Goal: Task Accomplishment & Management: Use online tool/utility

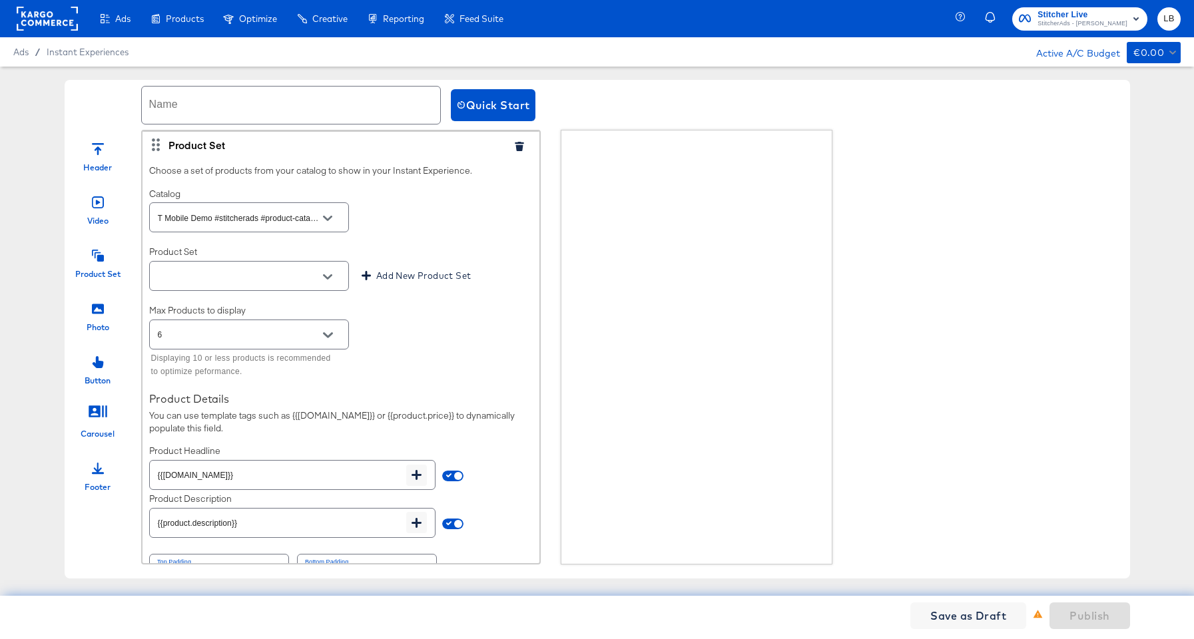
scroll to position [30, 0]
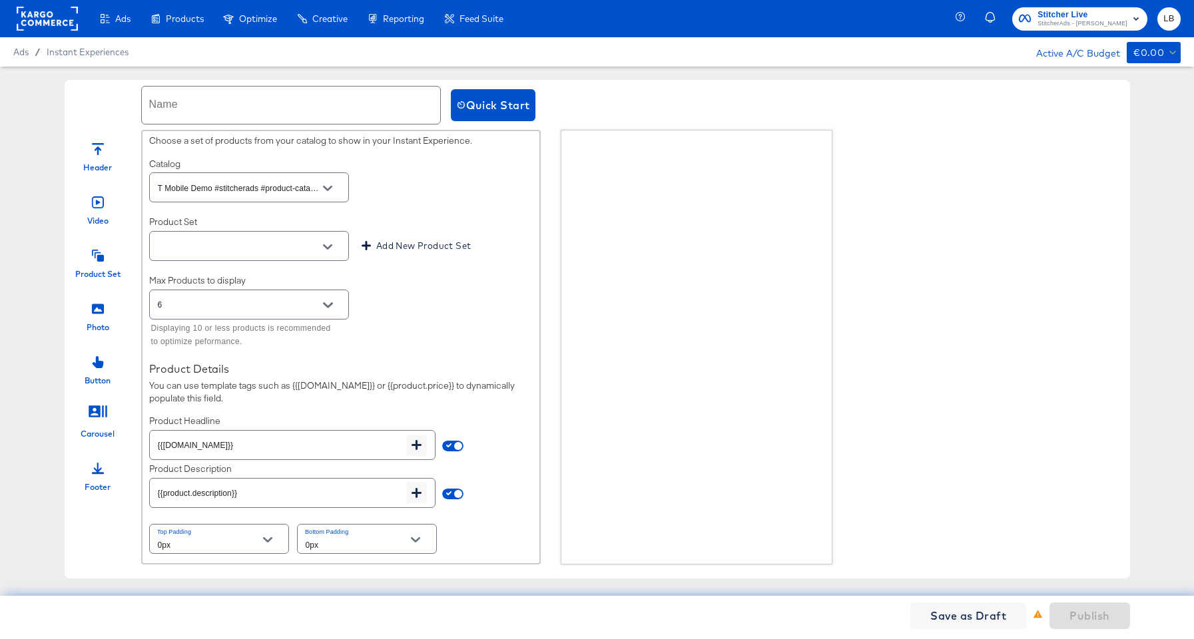
click at [47, 21] on rect at bounding box center [47, 19] width 61 height 24
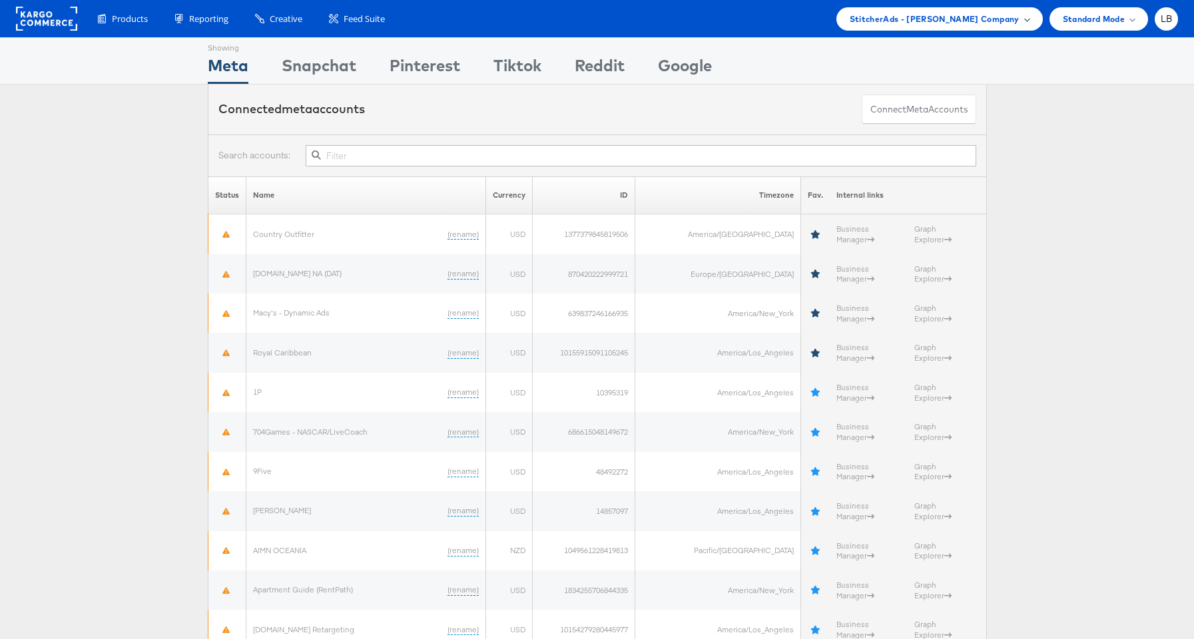
click at [978, 27] on div "StitcherAds - [PERSON_NAME] Company" at bounding box center [939, 18] width 206 height 23
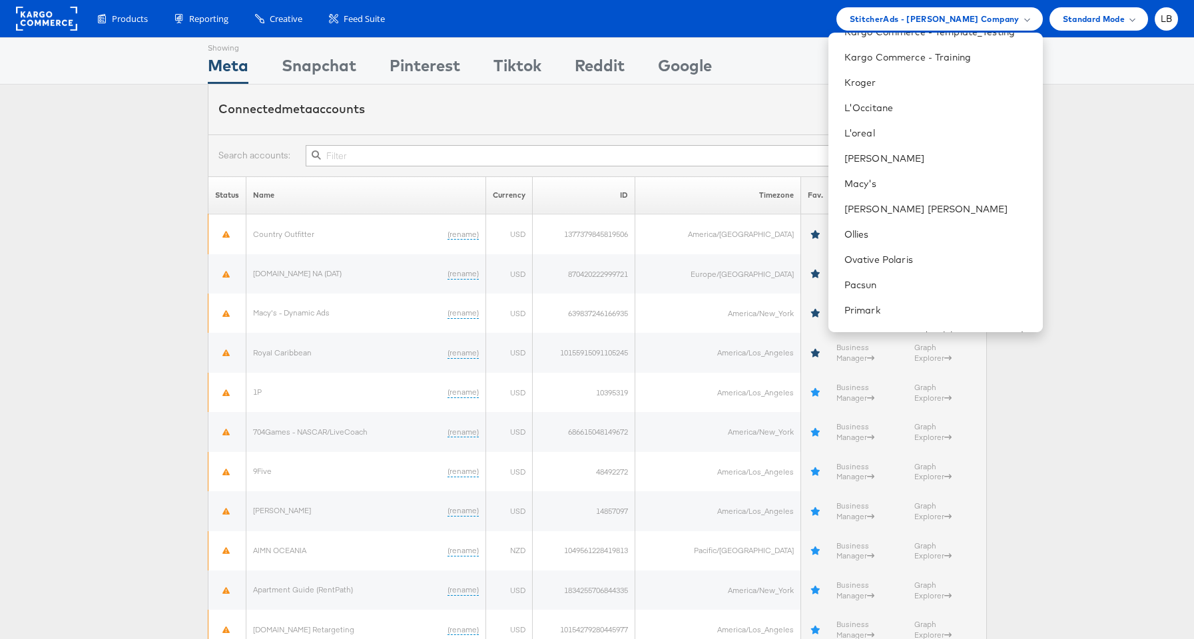
scroll to position [592, 0]
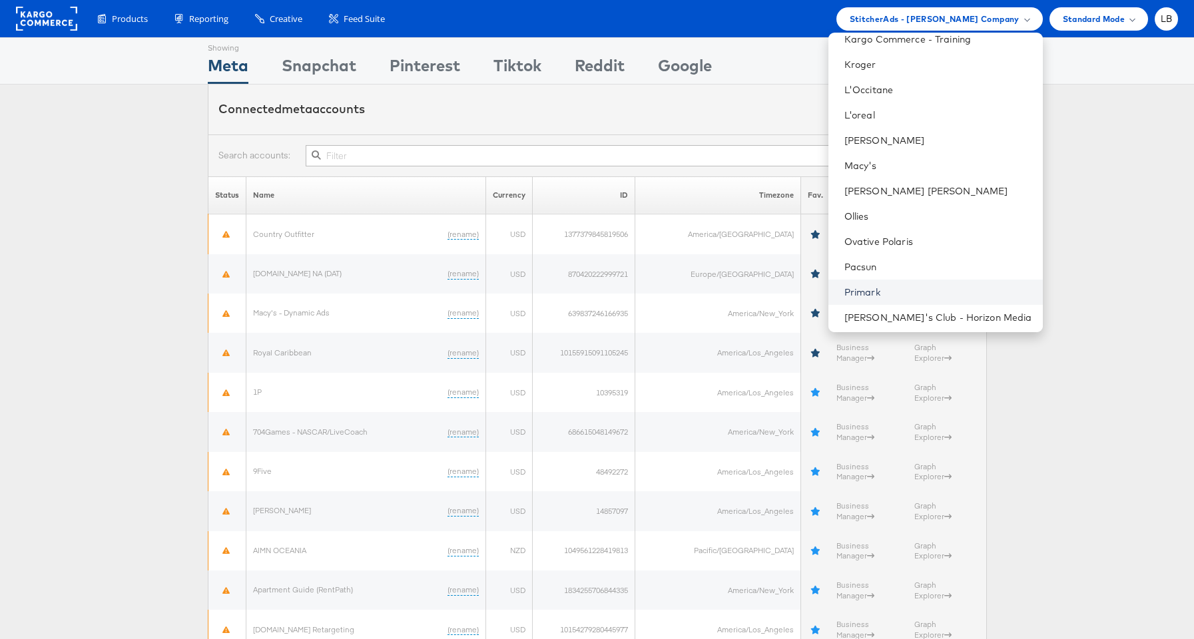
click at [952, 286] on link "Primark" at bounding box center [938, 292] width 188 height 13
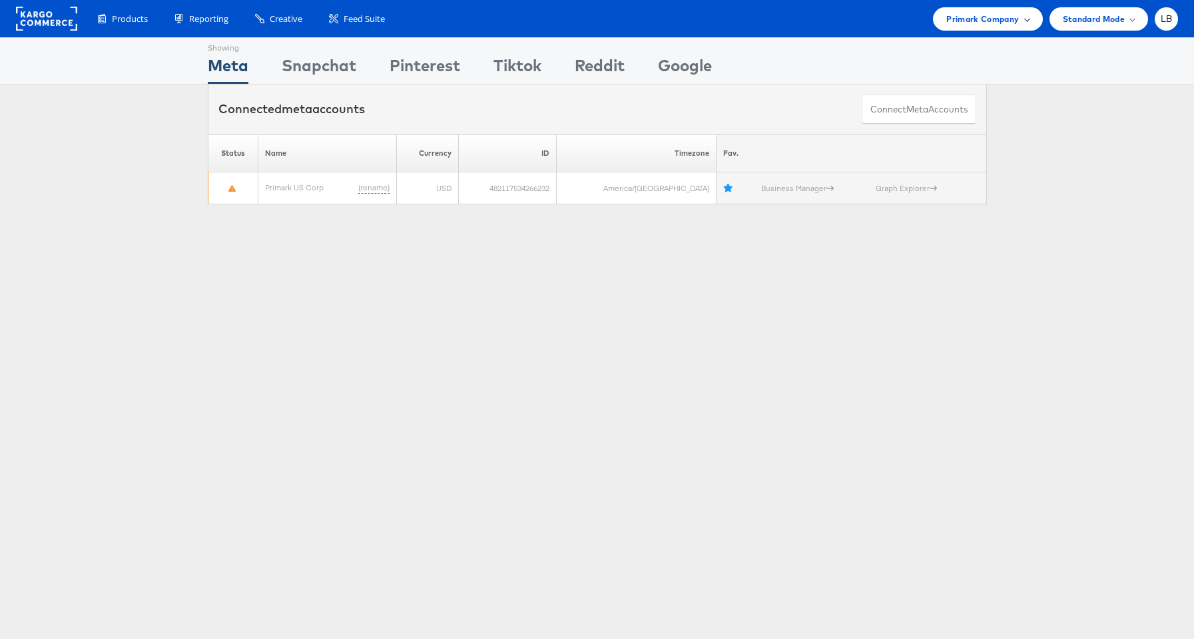
click at [1023, 15] on div "Primark Company" at bounding box center [987, 19] width 83 height 14
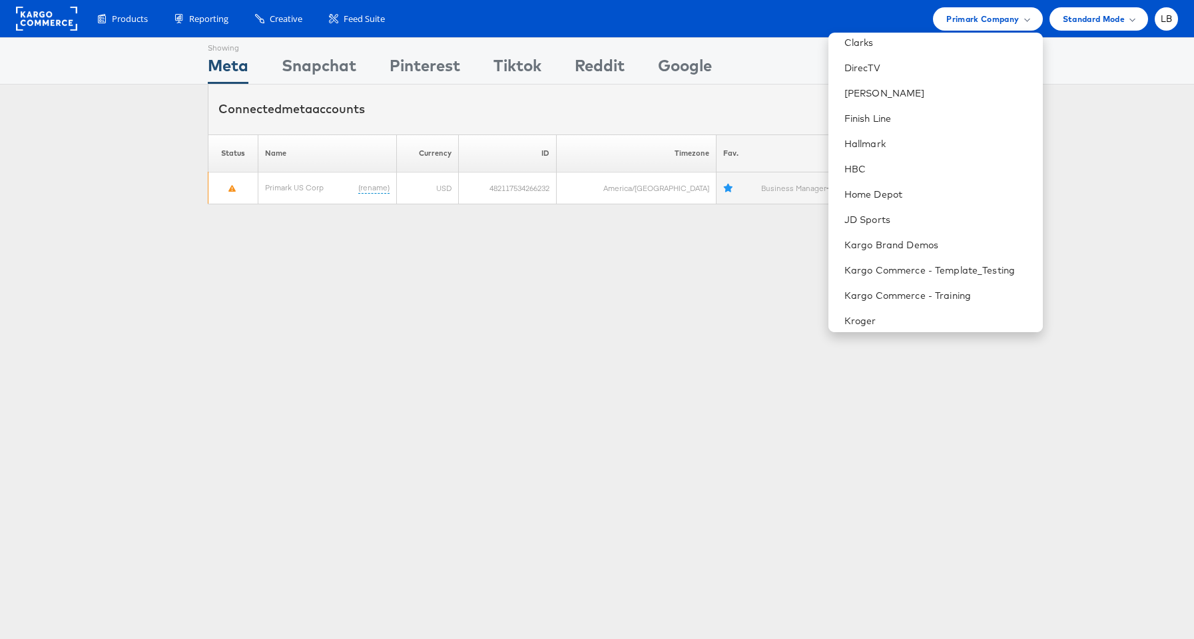
scroll to position [370, 0]
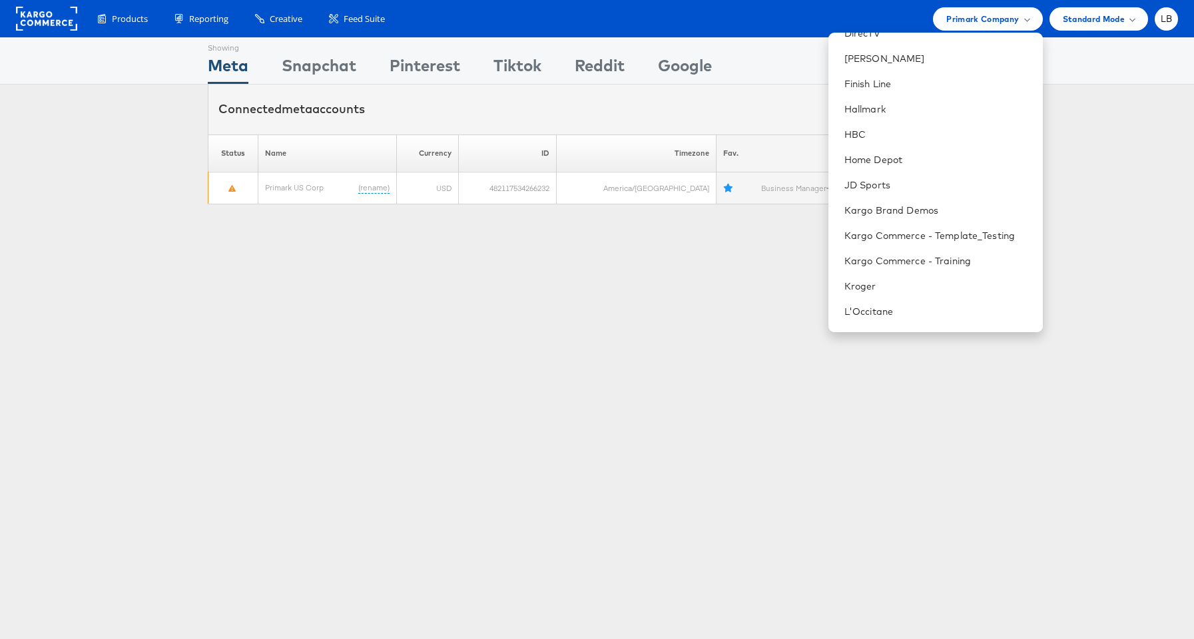
click at [1092, 206] on div "Showing Meta Showing Snapchat Showing Pinterest Showing Tiktok Showing Reddit S…" at bounding box center [597, 126] width 1194 height 179
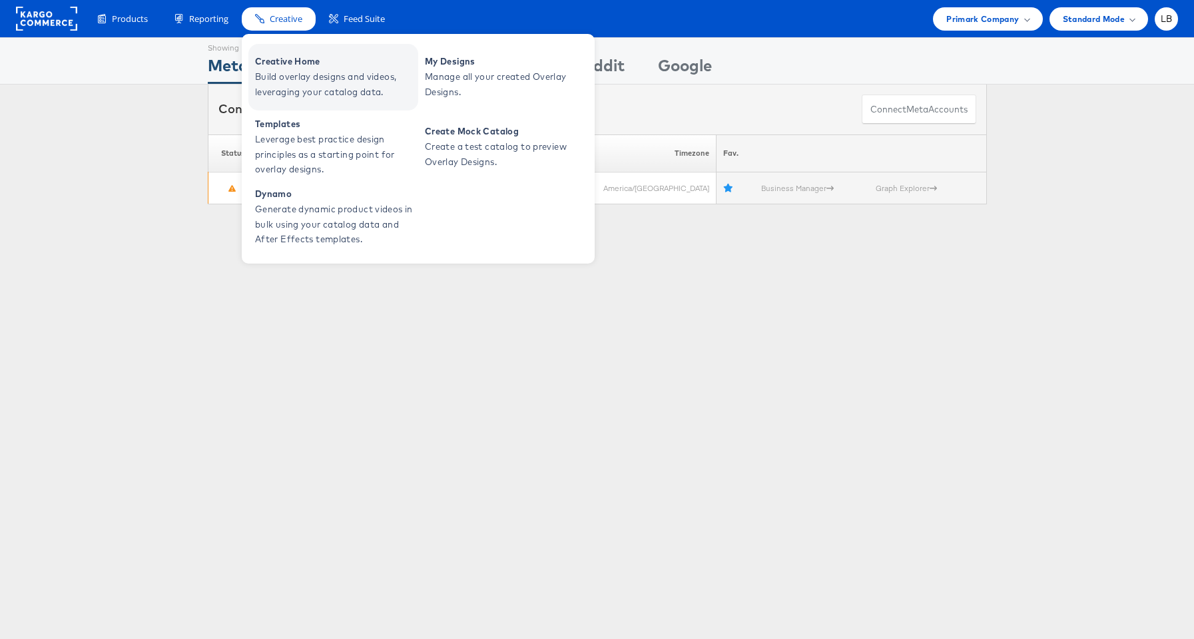
click at [289, 73] on span "Build overlay designs and videos, leveraging your catalog data." at bounding box center [335, 84] width 160 height 31
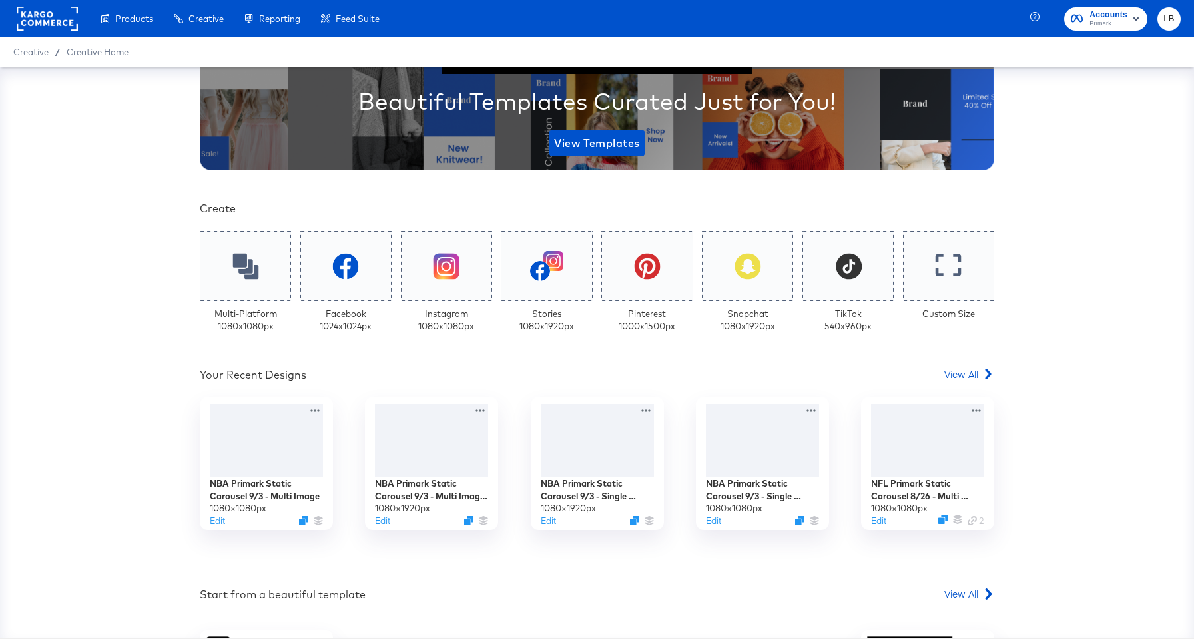
scroll to position [179, 0]
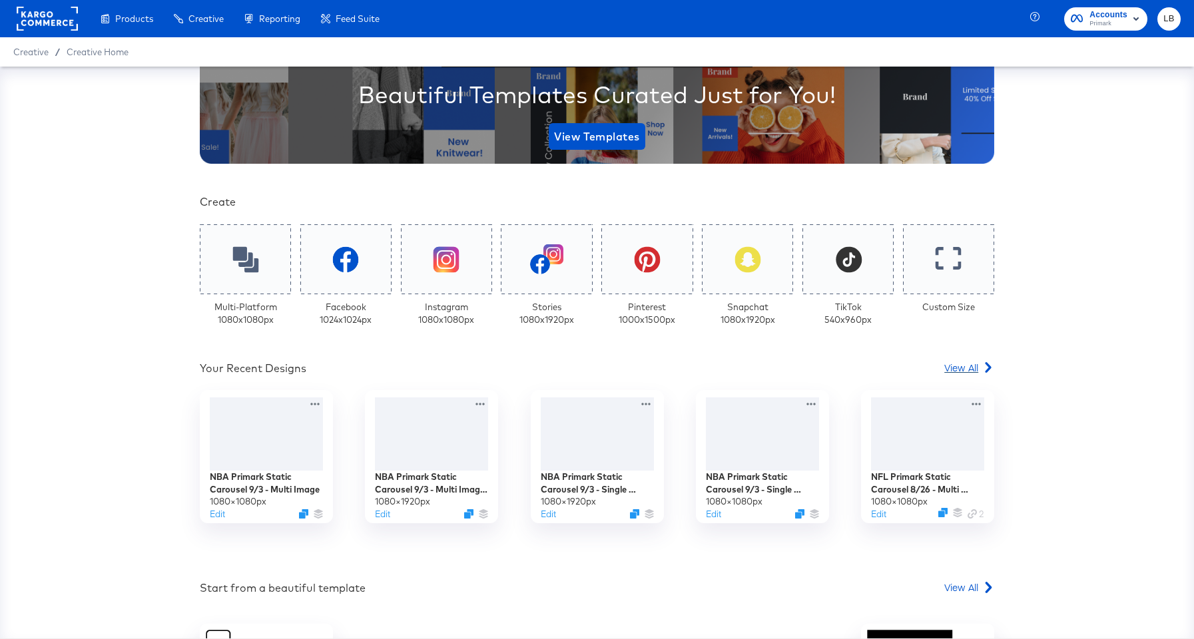
click at [959, 368] on span "View All" at bounding box center [961, 367] width 34 height 13
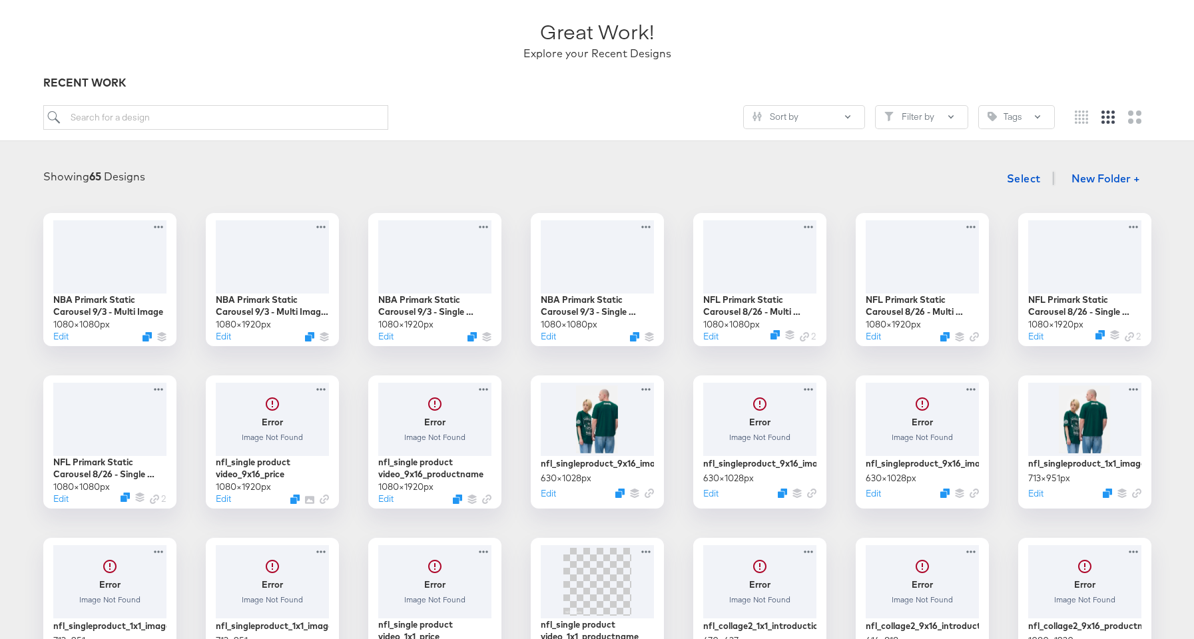
scroll to position [83, 0]
click at [109, 405] on div at bounding box center [109, 416] width 119 height 77
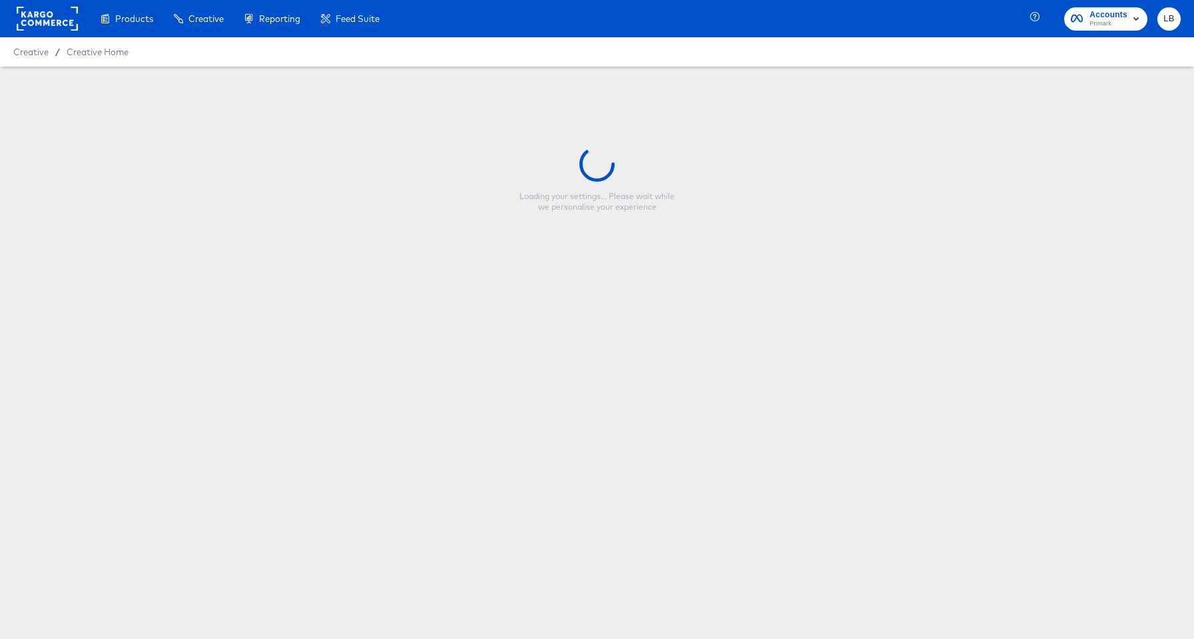
type input "NFL Primark Static Carousel 8/26 - Single Image"
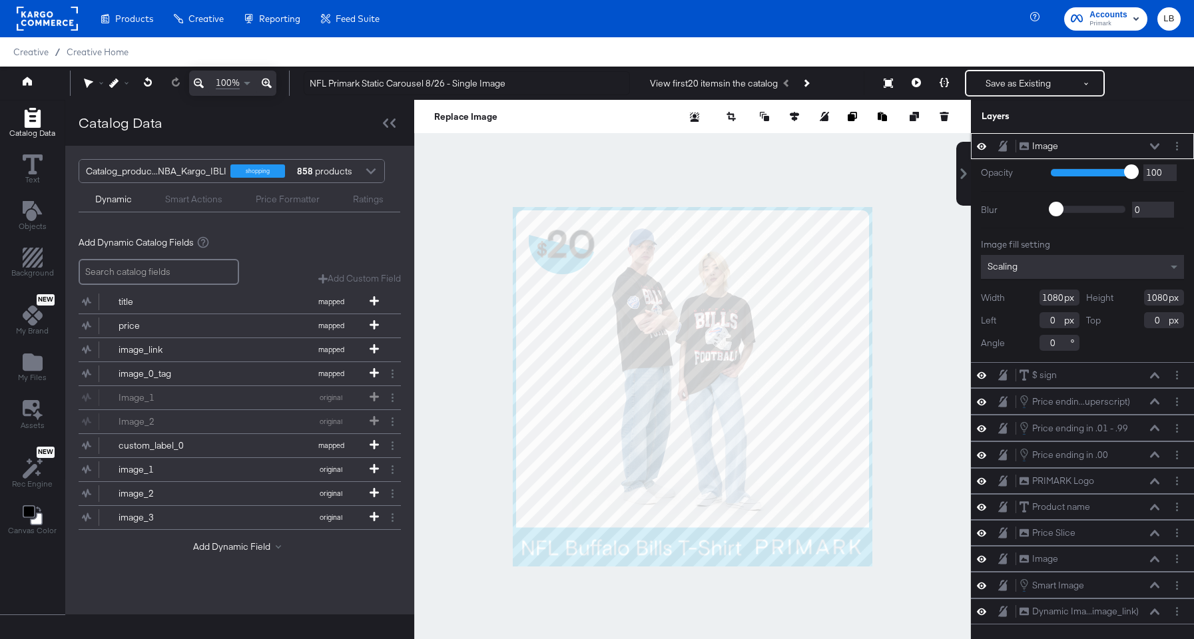
click at [1155, 146] on icon at bounding box center [1154, 146] width 9 height 7
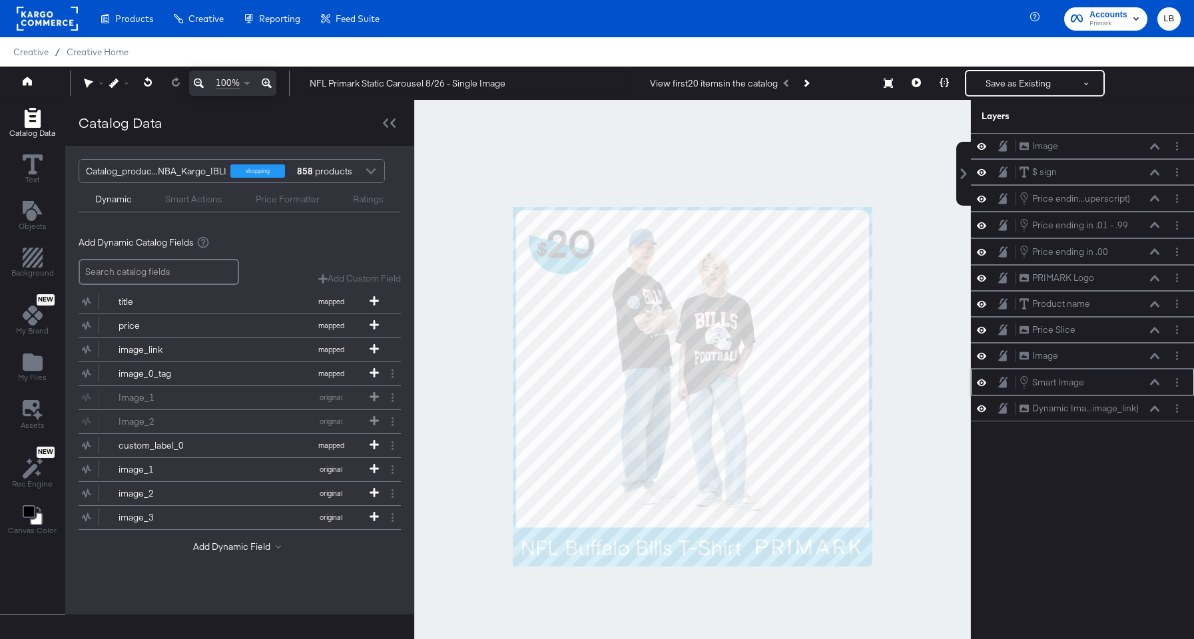
click at [982, 377] on icon at bounding box center [981, 382] width 9 height 11
click at [984, 382] on icon at bounding box center [981, 382] width 9 height 9
click at [986, 407] on icon at bounding box center [981, 408] width 9 height 11
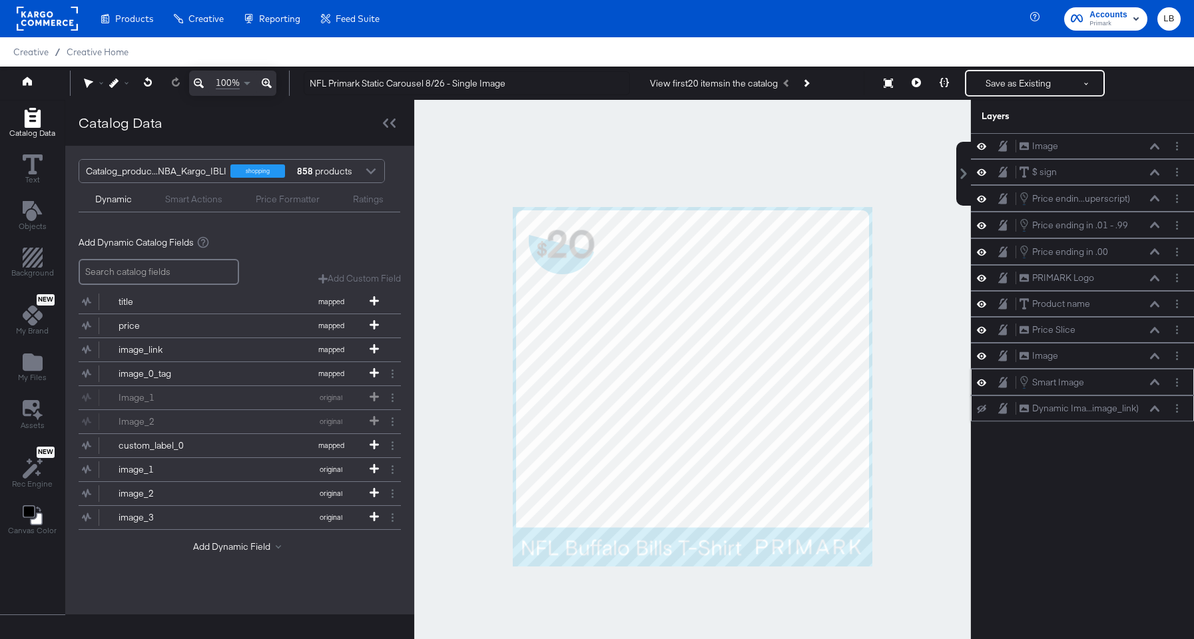
click at [986, 407] on icon at bounding box center [981, 409] width 9 height 9
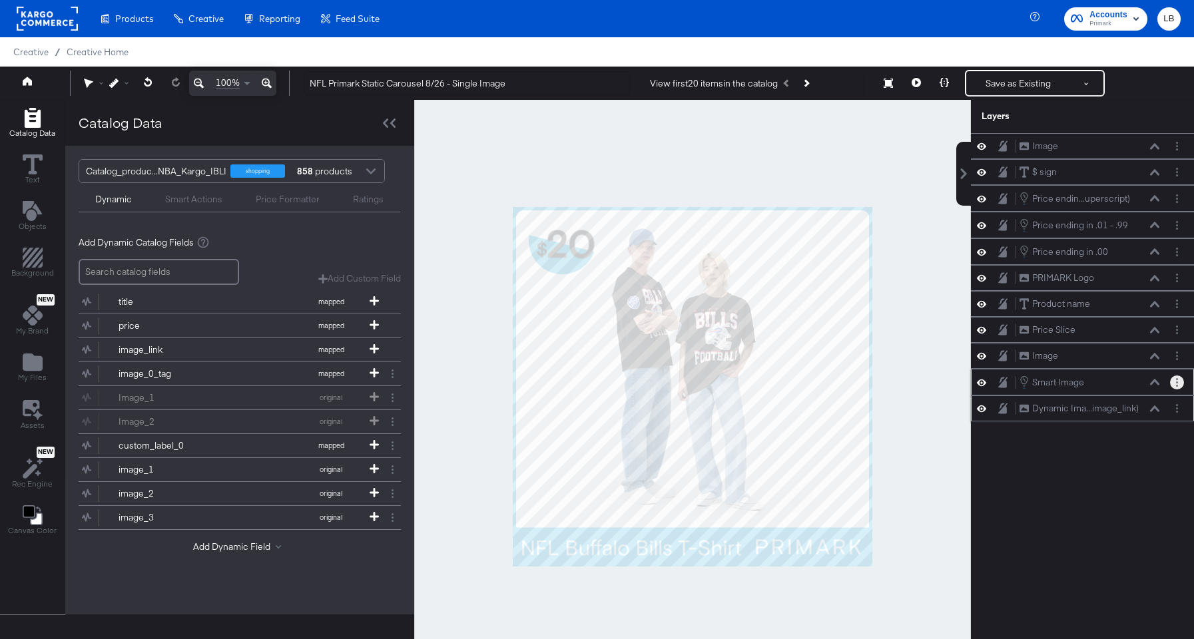
click at [1172, 379] on button "Layer Options" at bounding box center [1177, 383] width 14 height 14
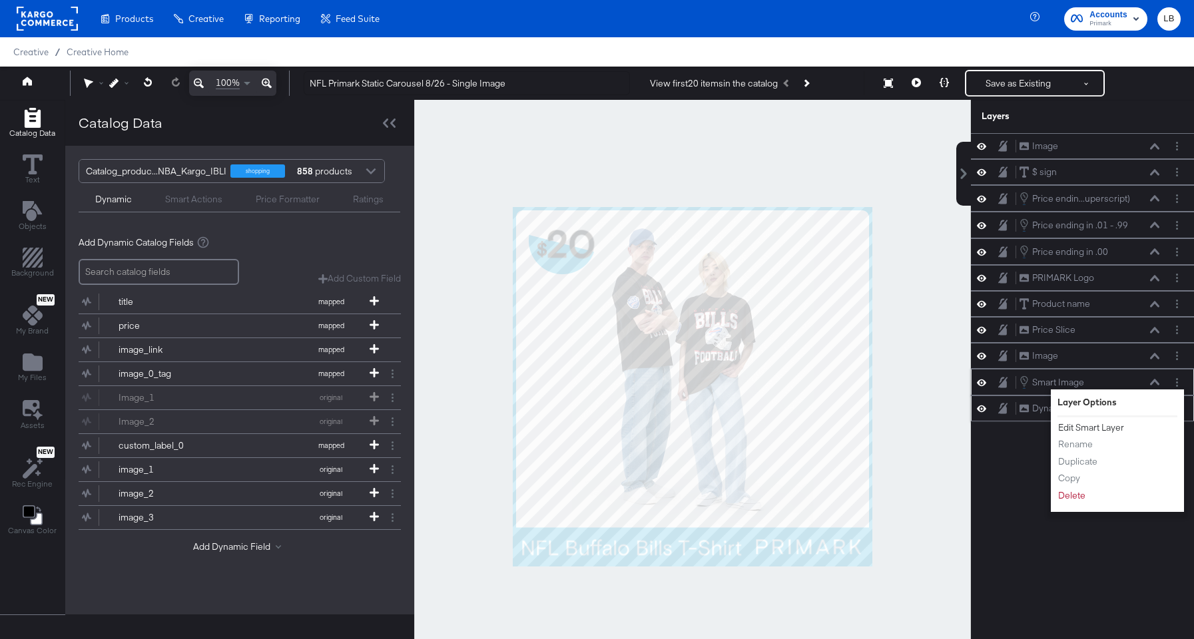
click at [1102, 422] on button "Edit Smart Layer" at bounding box center [1091, 428] width 67 height 14
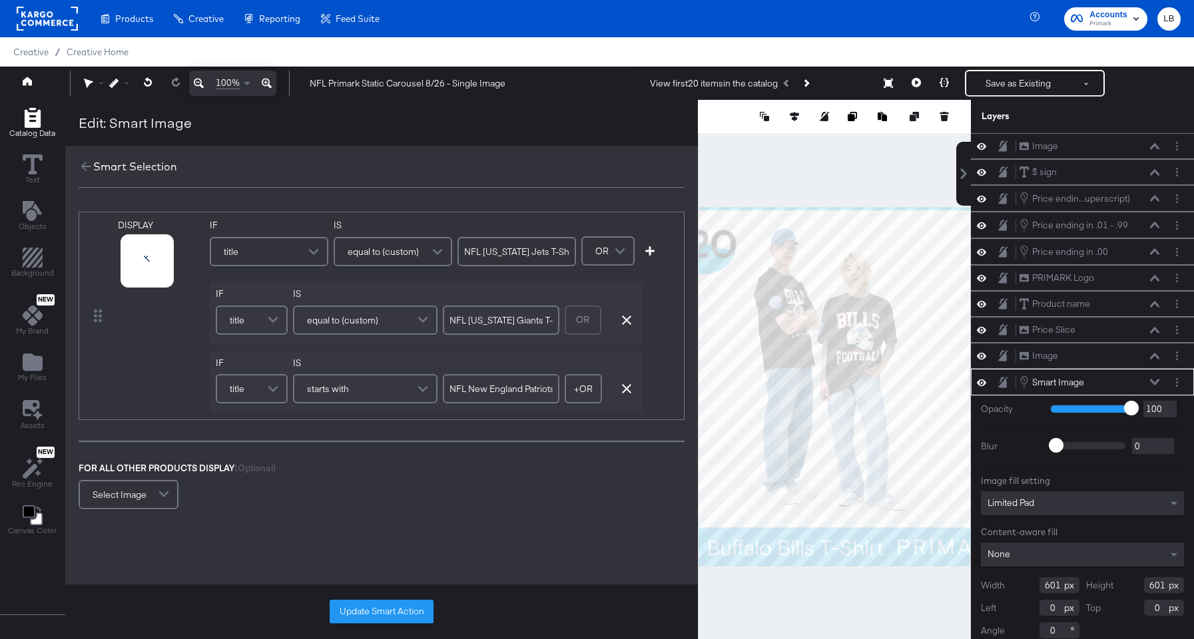
scroll to position [11, 0]
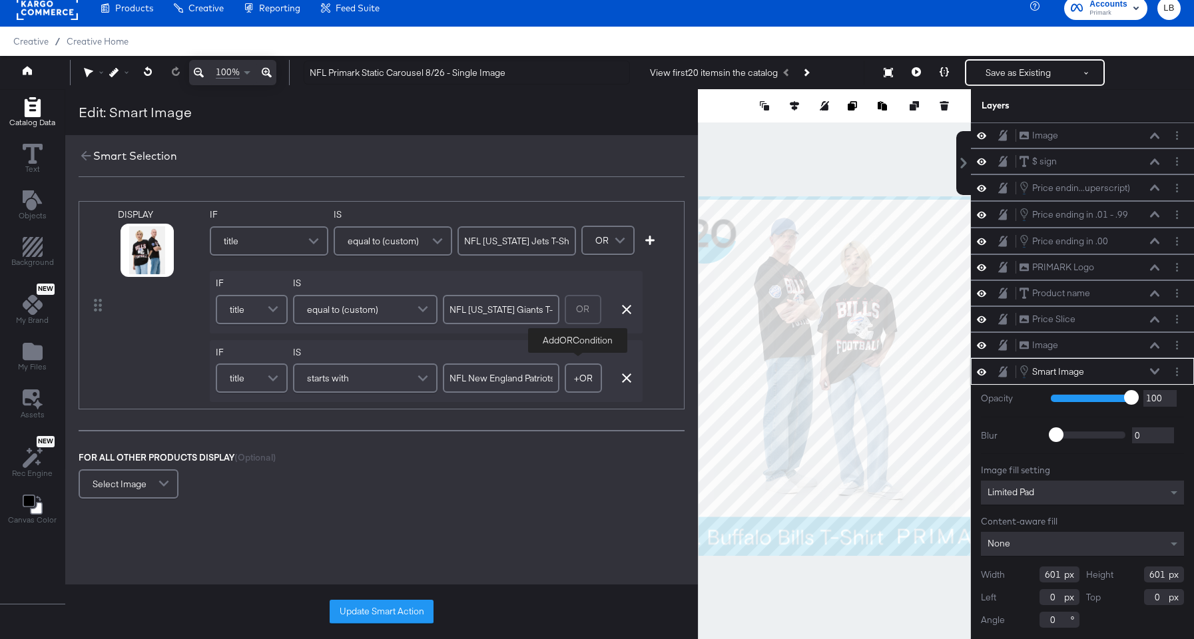
click at [581, 380] on button "+ OR" at bounding box center [583, 378] width 37 height 29
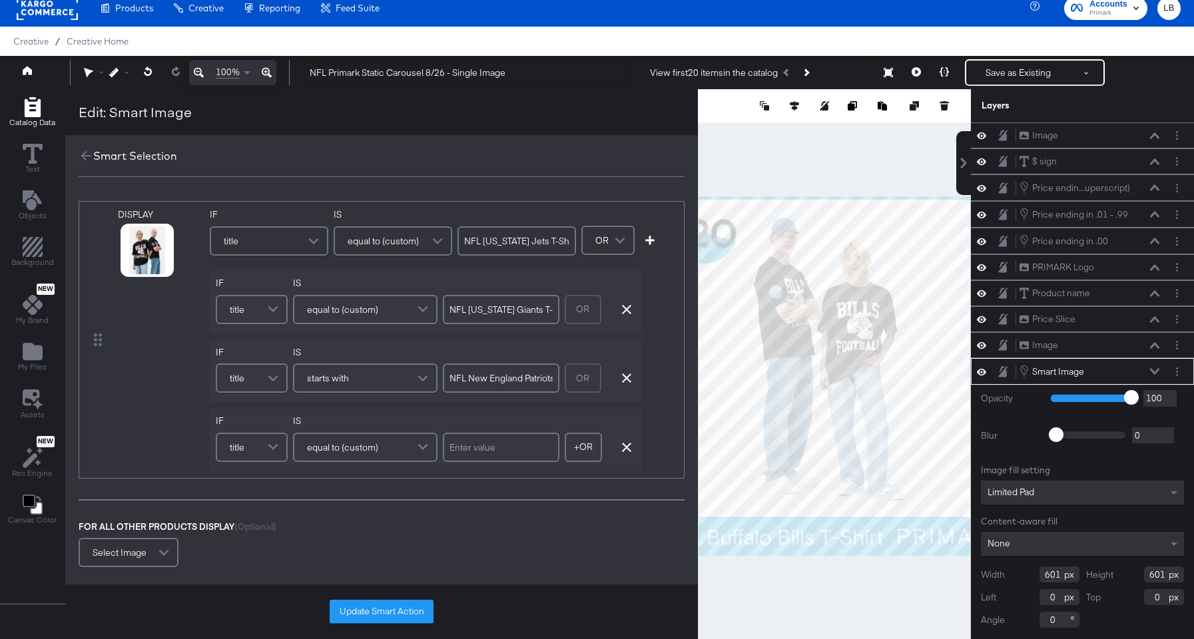
click at [263, 447] on span at bounding box center [274, 447] width 23 height 27
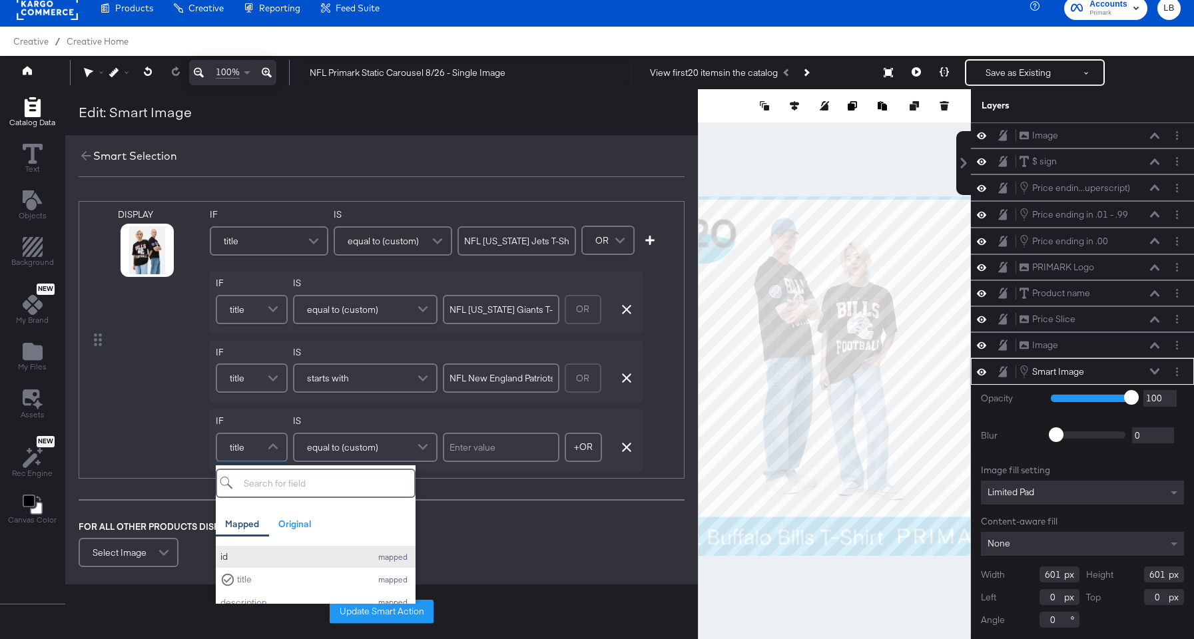
click at [260, 553] on div "id" at bounding box center [292, 557] width 144 height 13
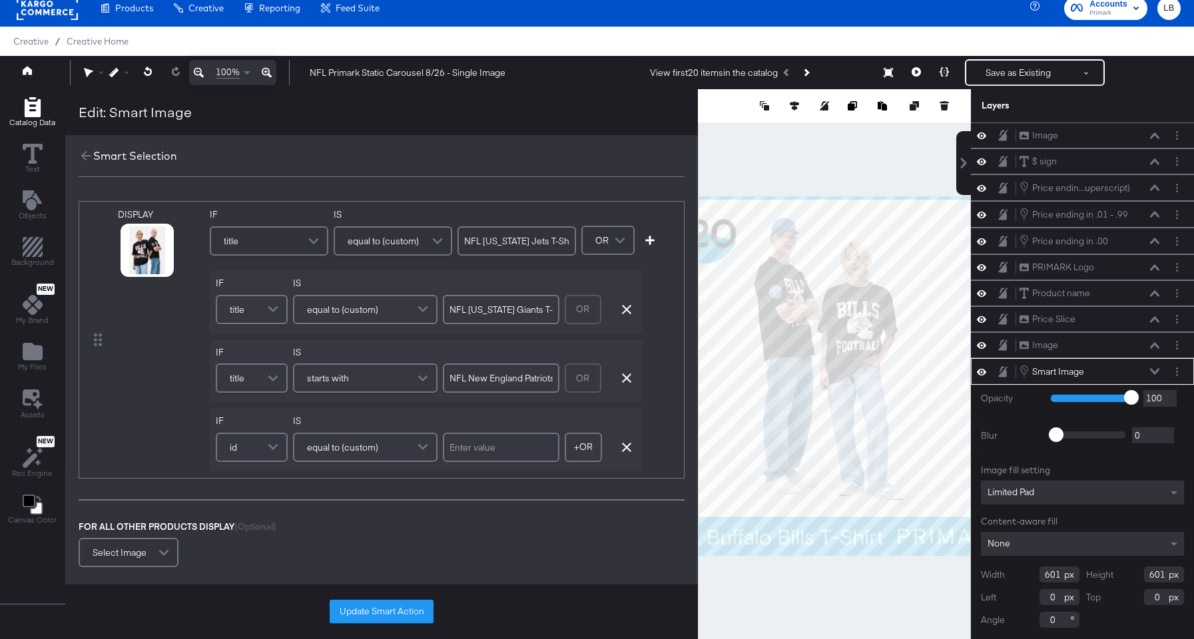
click at [506, 452] on input "text" at bounding box center [501, 447] width 117 height 29
type input "991113884514"
click at [398, 613] on button "Update Smart Action" at bounding box center [382, 612] width 104 height 24
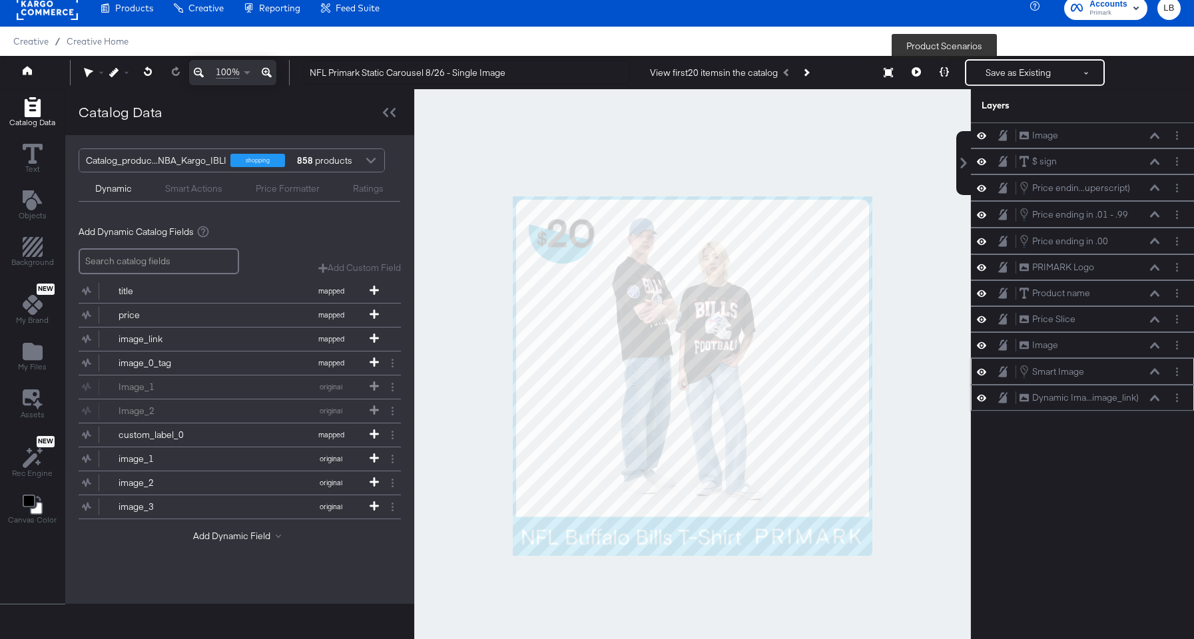
click at [946, 73] on icon at bounding box center [944, 71] width 9 height 9
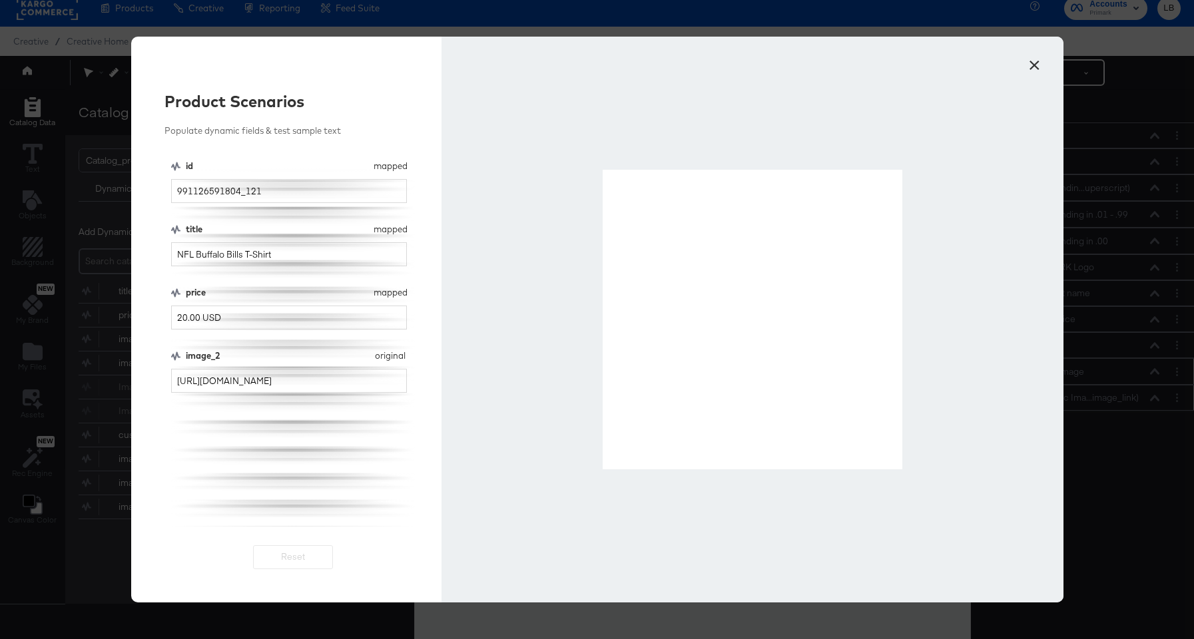
click at [1042, 65] on button "×" at bounding box center [1035, 62] width 24 height 24
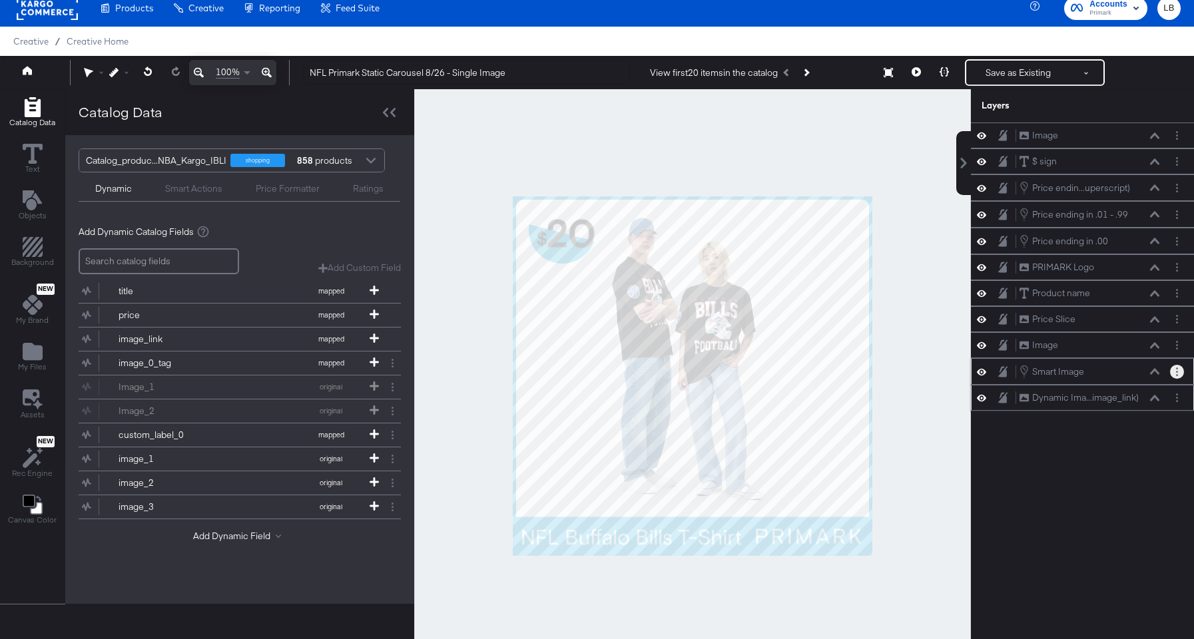
click at [1181, 368] on button "Layer Options" at bounding box center [1177, 372] width 14 height 14
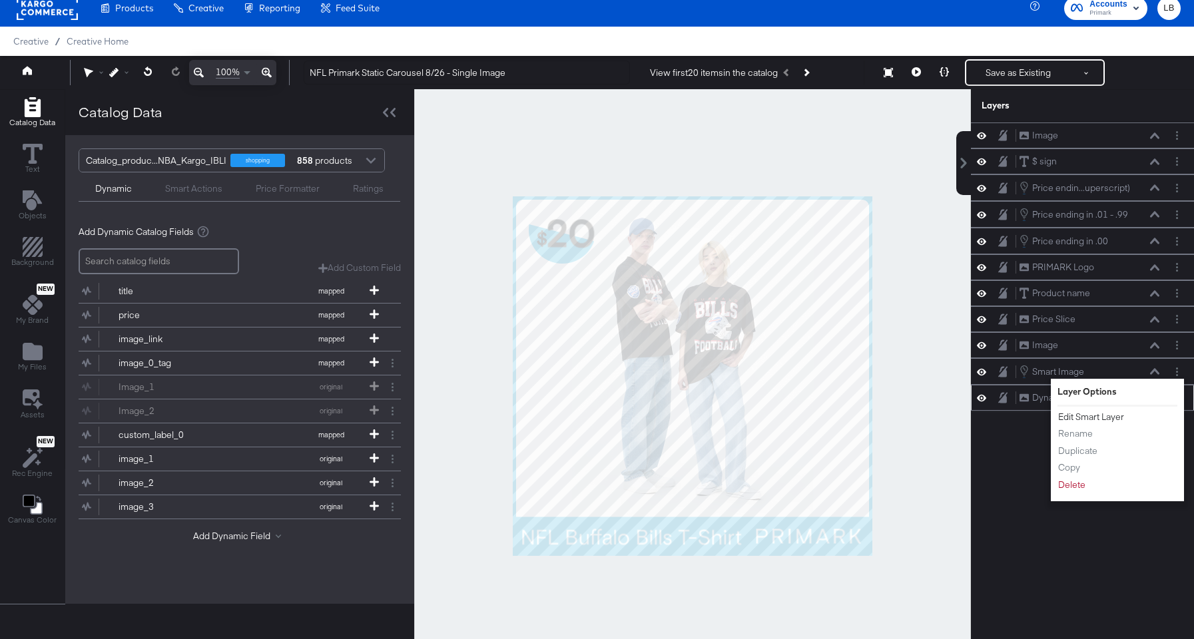
click at [1104, 414] on button "Edit Smart Layer" at bounding box center [1091, 417] width 67 height 14
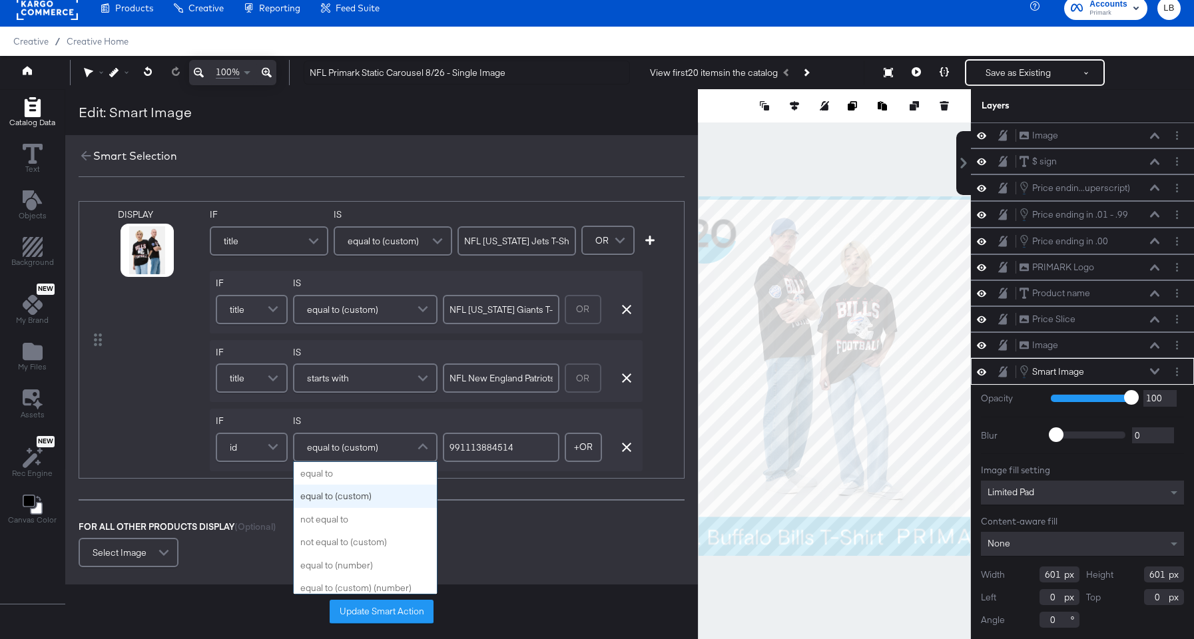
click at [391, 454] on div "equal to (custom)" at bounding box center [365, 447] width 142 height 27
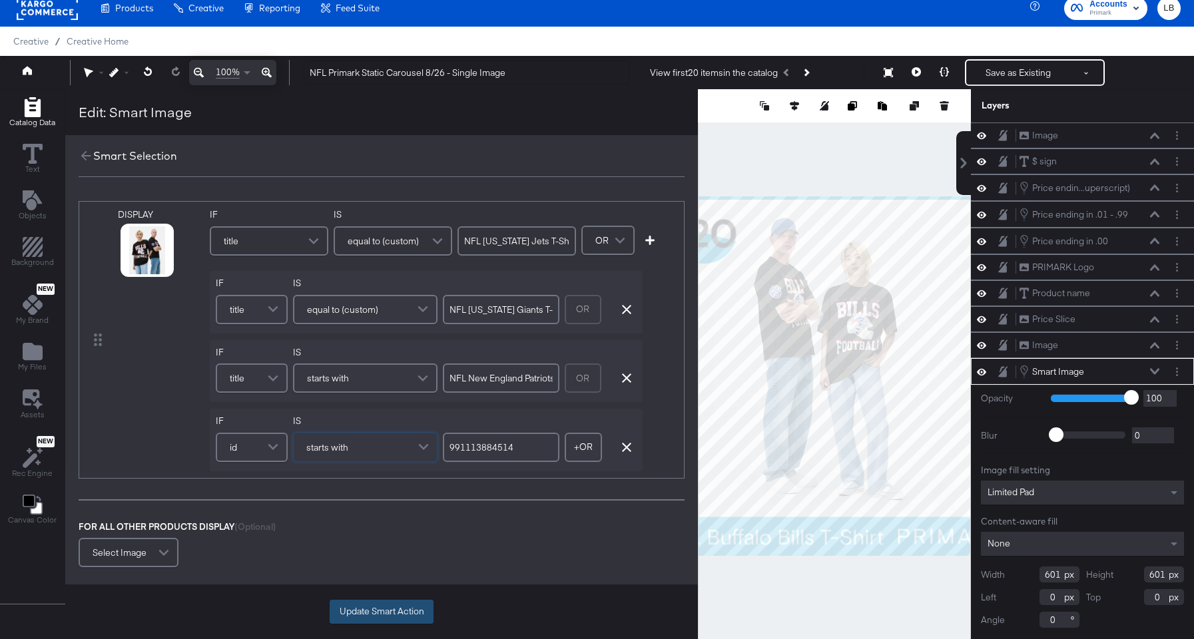
click at [371, 608] on button "Update Smart Action" at bounding box center [382, 612] width 104 height 24
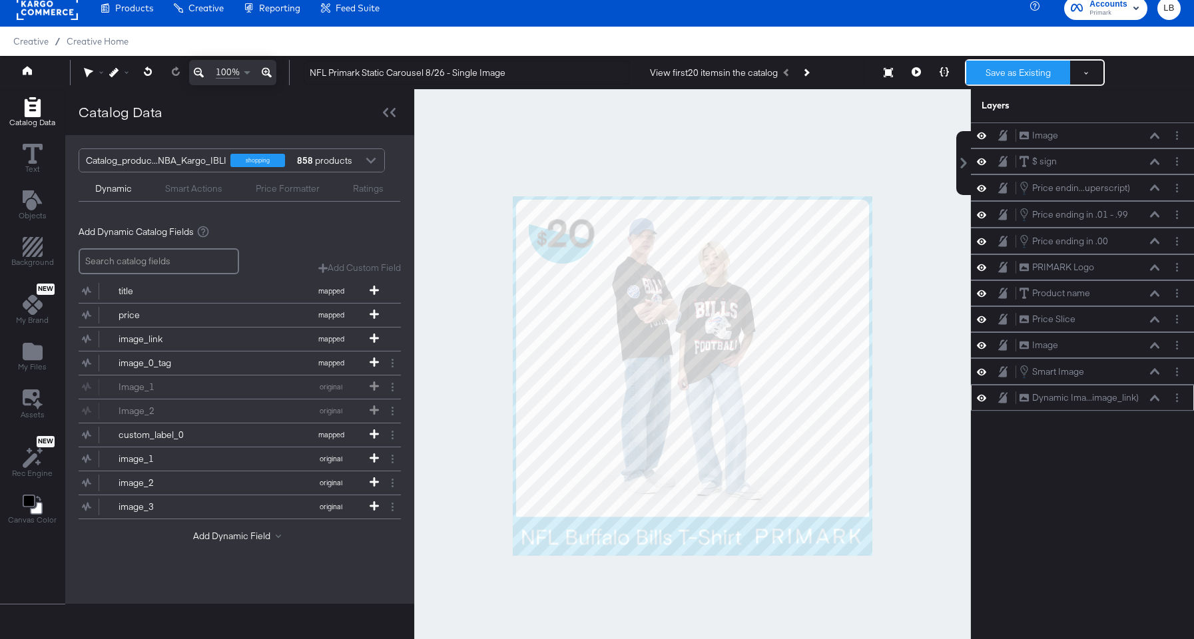
click at [1006, 71] on button "Save as Existing" at bounding box center [1018, 73] width 104 height 24
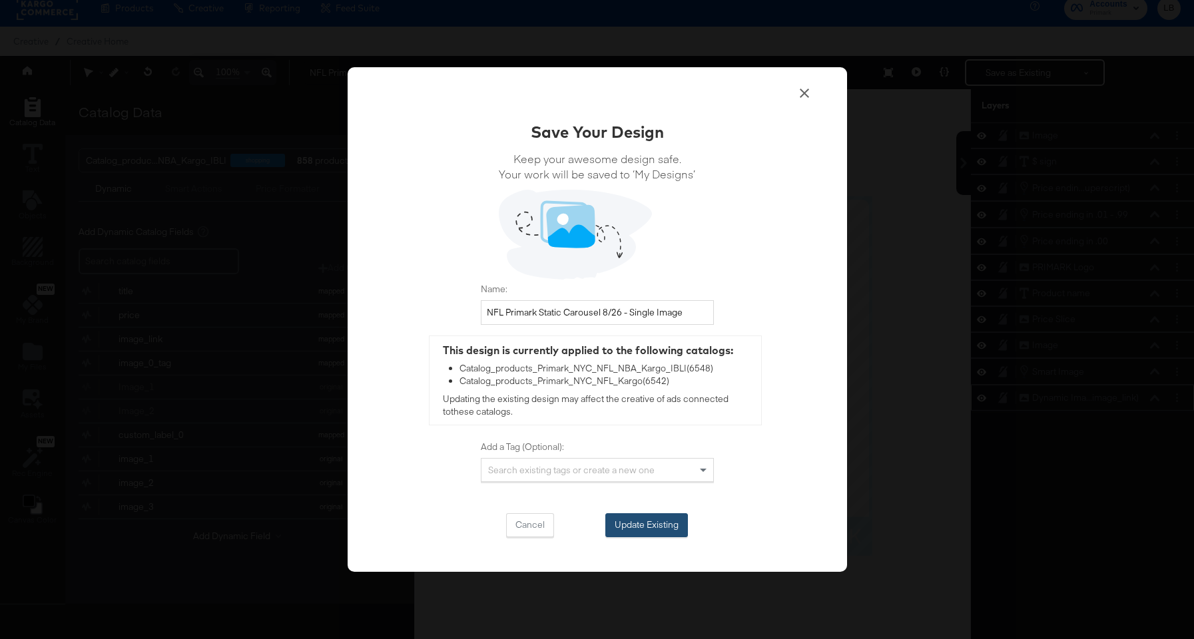
click at [645, 521] on button "Update Existing" at bounding box center [646, 525] width 83 height 24
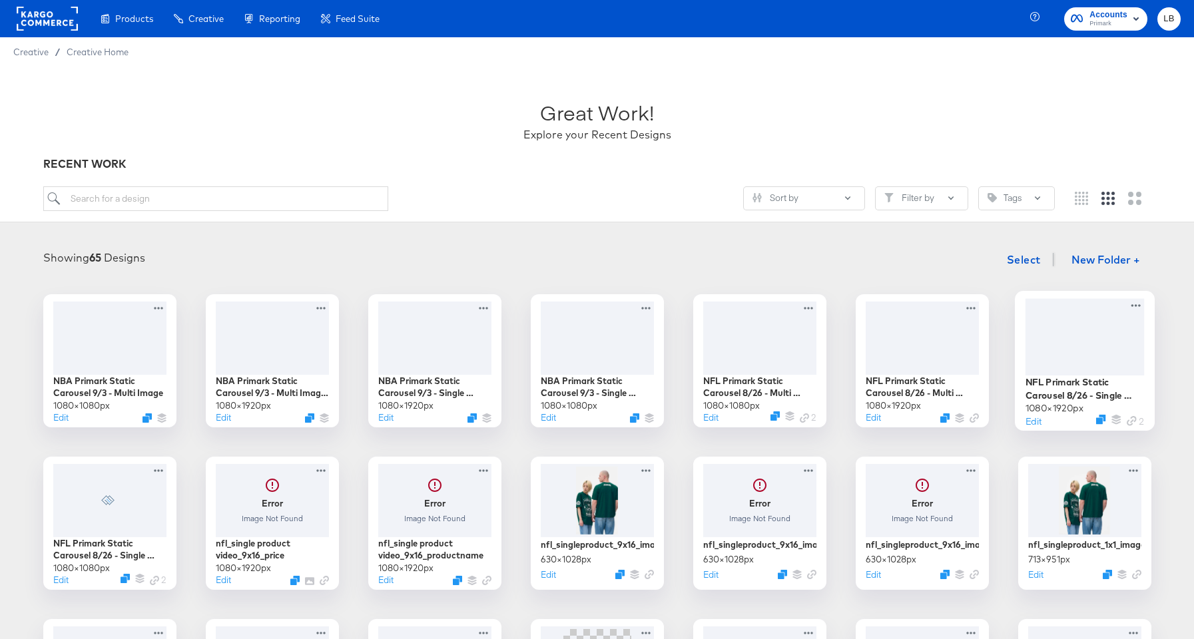
click at [1084, 341] on div at bounding box center [1084, 336] width 119 height 77
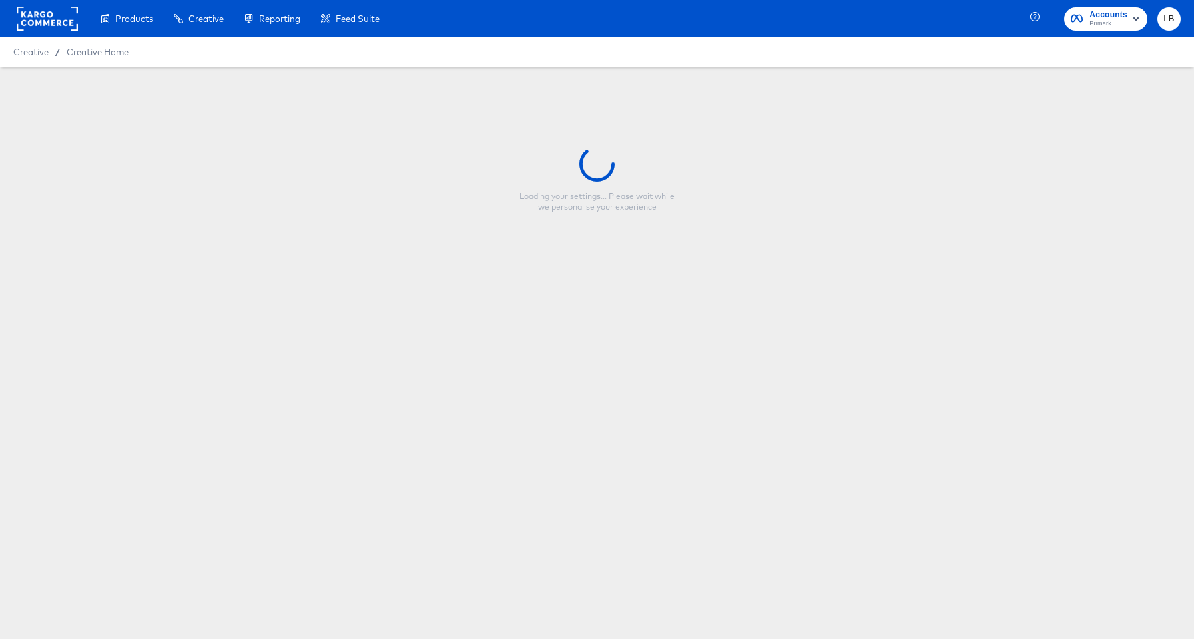
type input "NFL Primark Static Carousel 8/26 - Single Image 9:16"
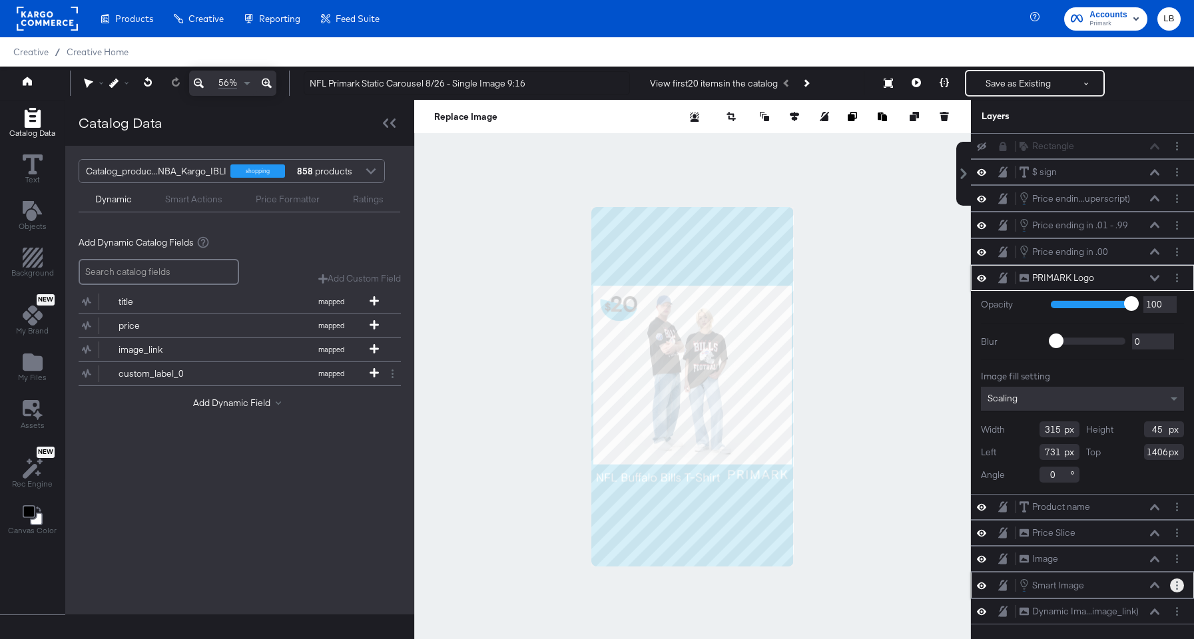
click at [1173, 587] on button "Layer Options" at bounding box center [1177, 586] width 14 height 14
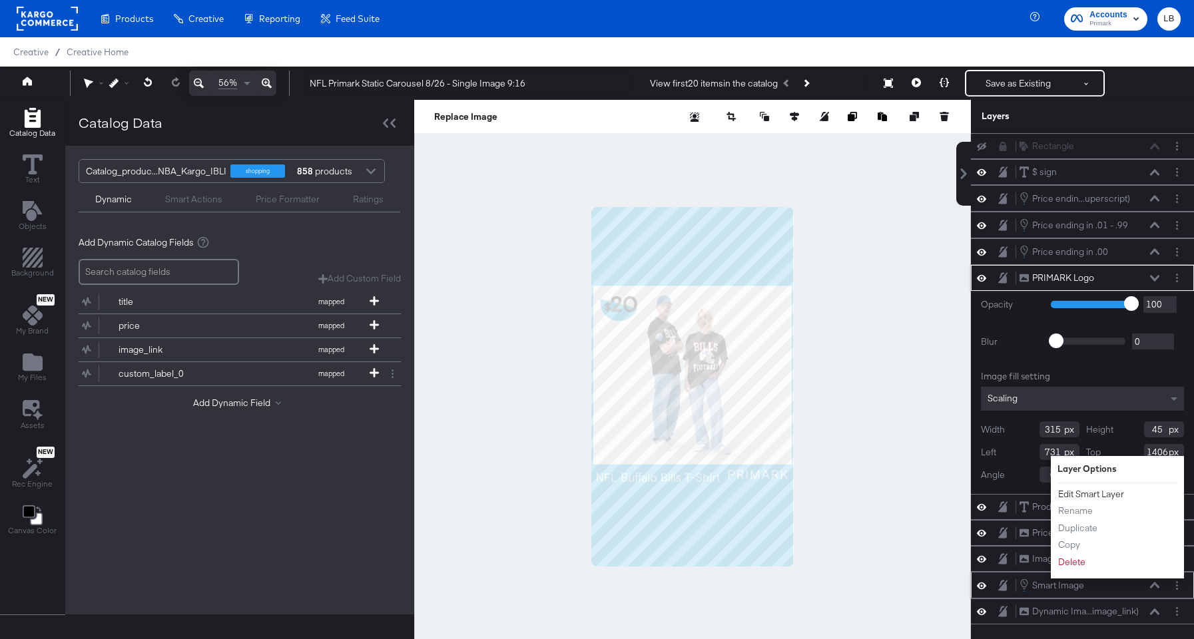
click at [1110, 491] on button "Edit Smart Layer" at bounding box center [1091, 494] width 67 height 14
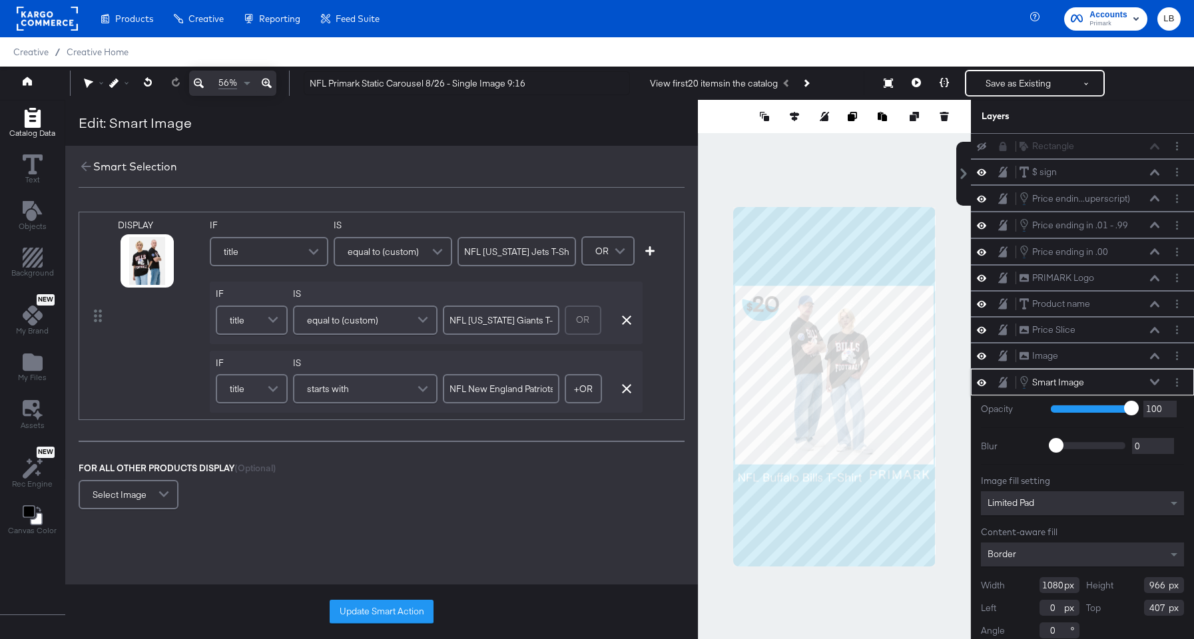
scroll to position [11, 0]
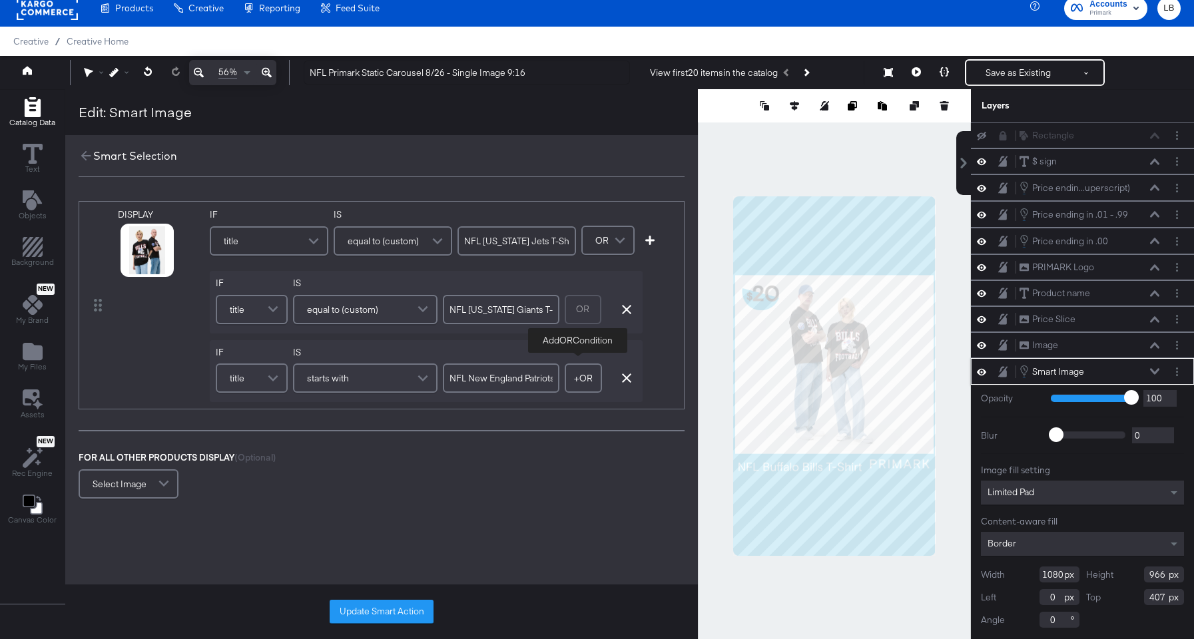
click at [577, 376] on button "+ OR" at bounding box center [583, 378] width 37 height 29
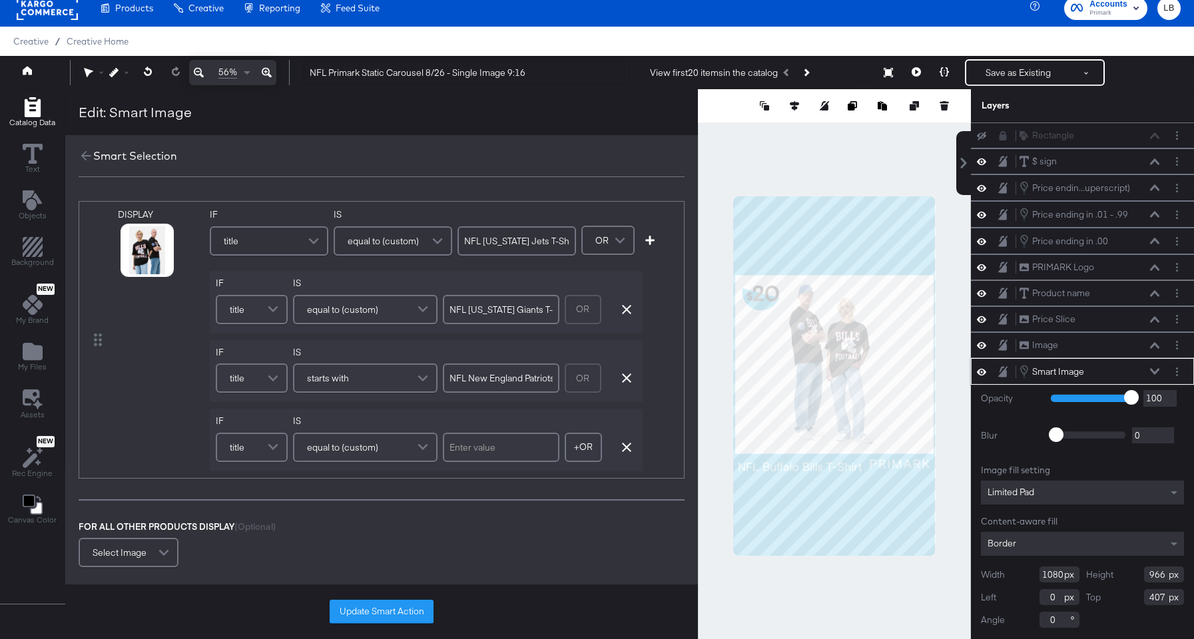
drag, startPoint x: 505, startPoint y: 384, endPoint x: 517, endPoint y: 384, distance: 12.0
click at [517, 384] on input "NFL New England Patriots Team Hoodie" at bounding box center [501, 378] width 117 height 29
drag, startPoint x: 508, startPoint y: 378, endPoint x: 632, endPoint y: 378, distance: 123.9
click at [632, 378] on div "IF title IS starts with NFL New England Patriots Team Hoodie OR Remove Condition" at bounding box center [426, 371] width 433 height 63
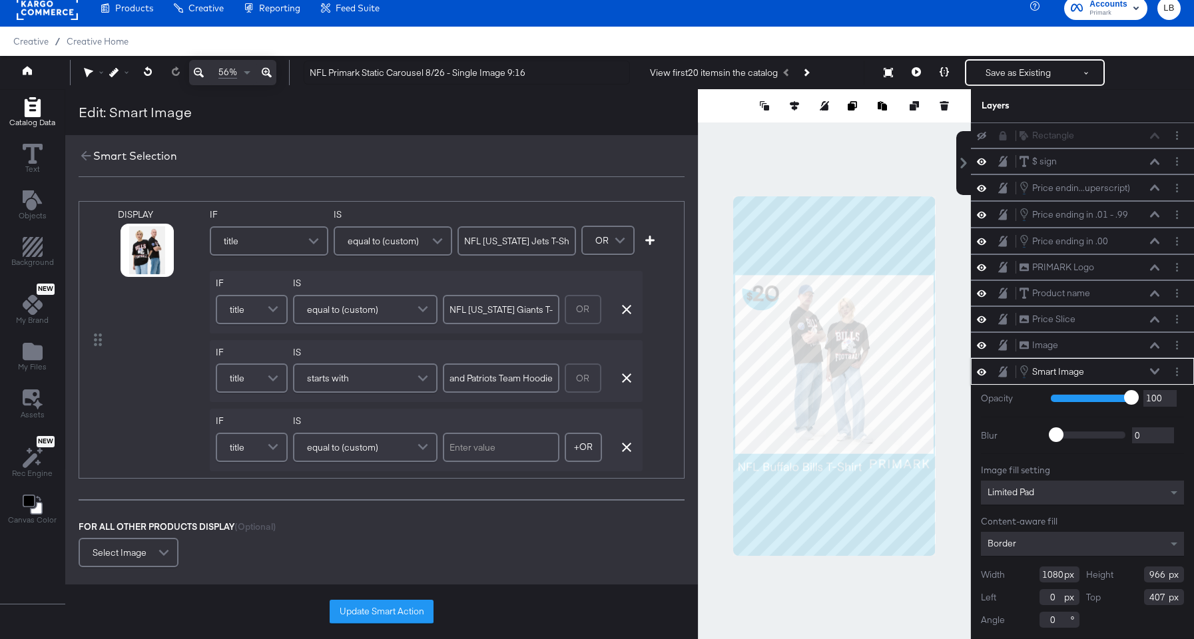
click at [258, 448] on div "title" at bounding box center [251, 447] width 69 height 27
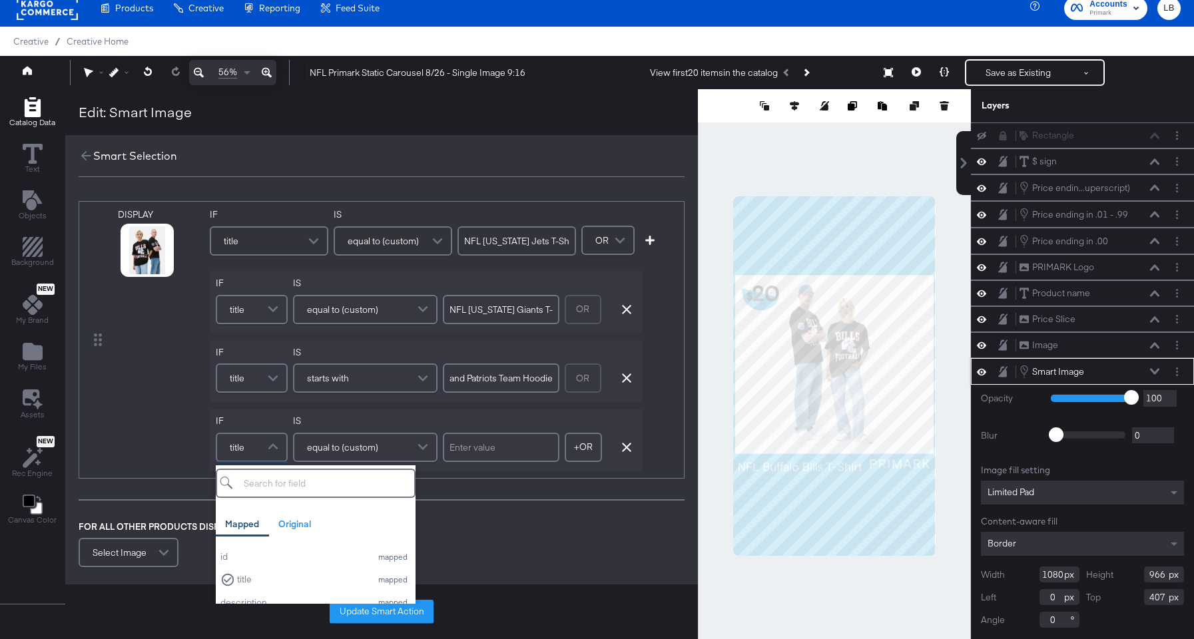
scroll to position [0, 0]
click at [246, 555] on div "id" at bounding box center [292, 557] width 144 height 13
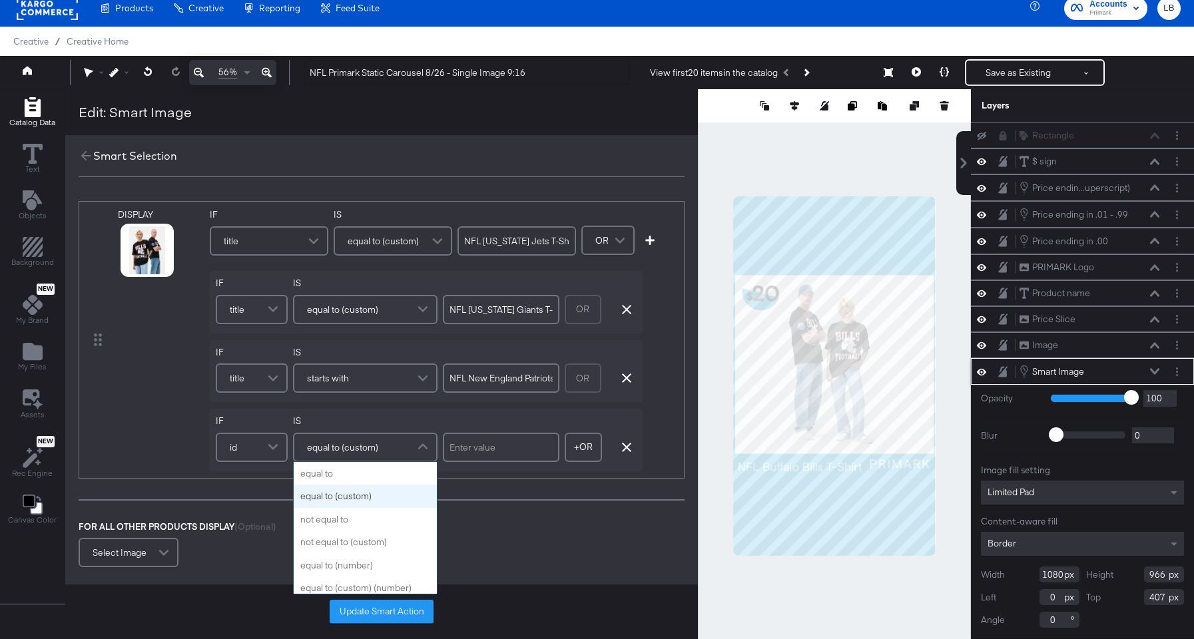
click at [390, 446] on div "equal to (custom)" at bounding box center [365, 447] width 142 height 27
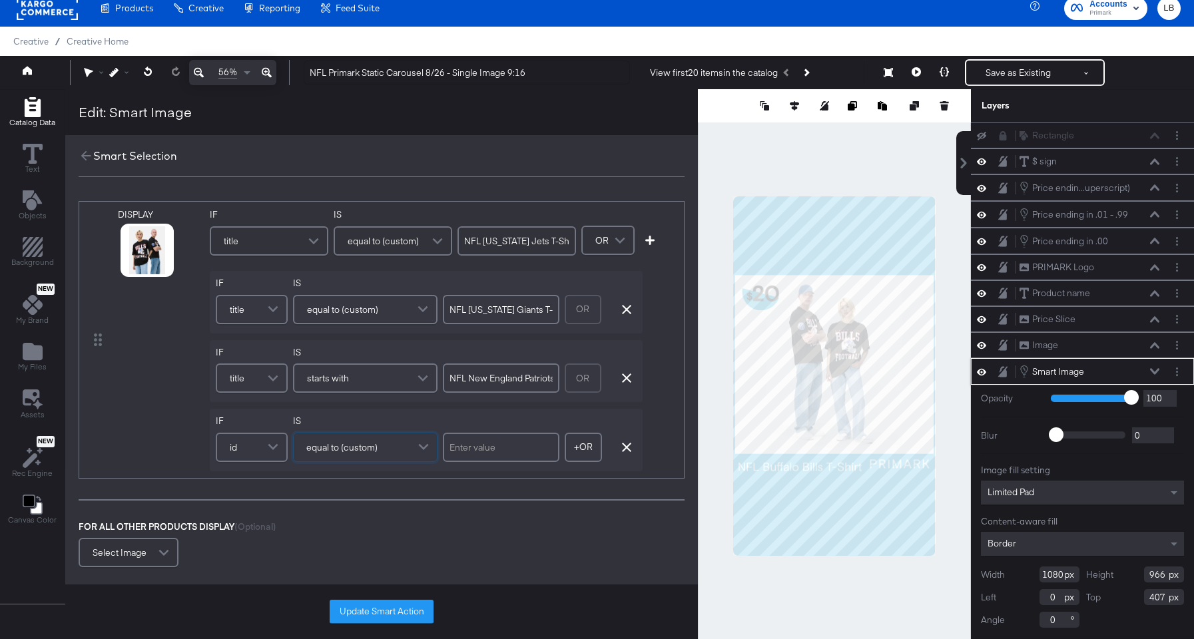
click at [254, 450] on div "id" at bounding box center [251, 447] width 69 height 27
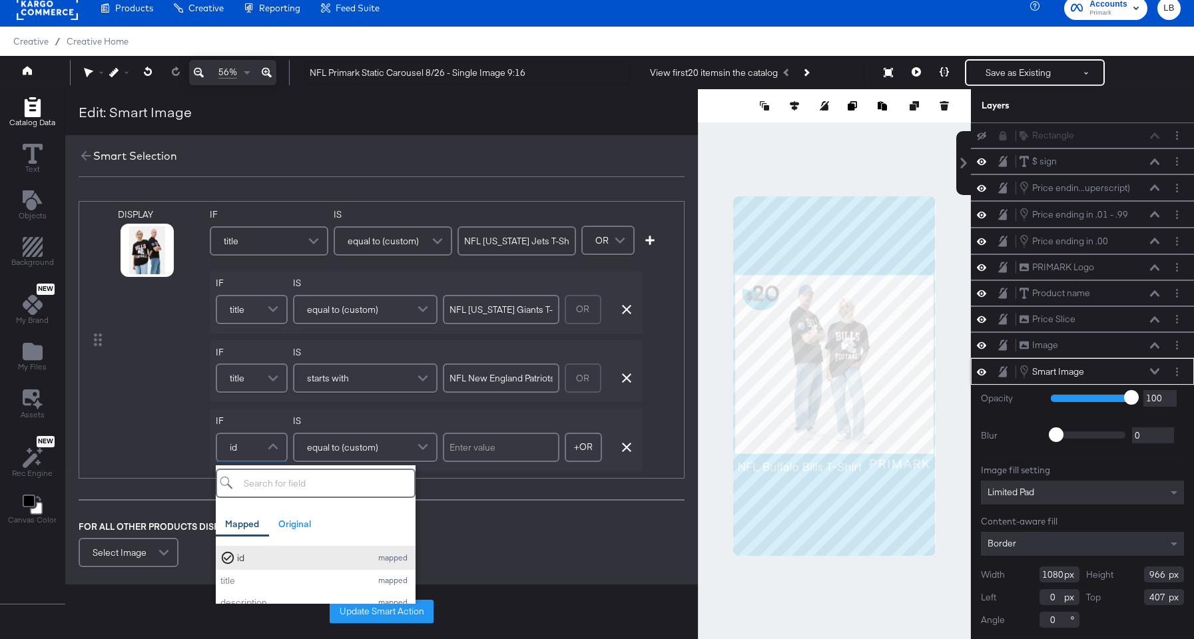
scroll to position [28, 0]
click at [264, 556] on div "title" at bounding box center [292, 553] width 144 height 13
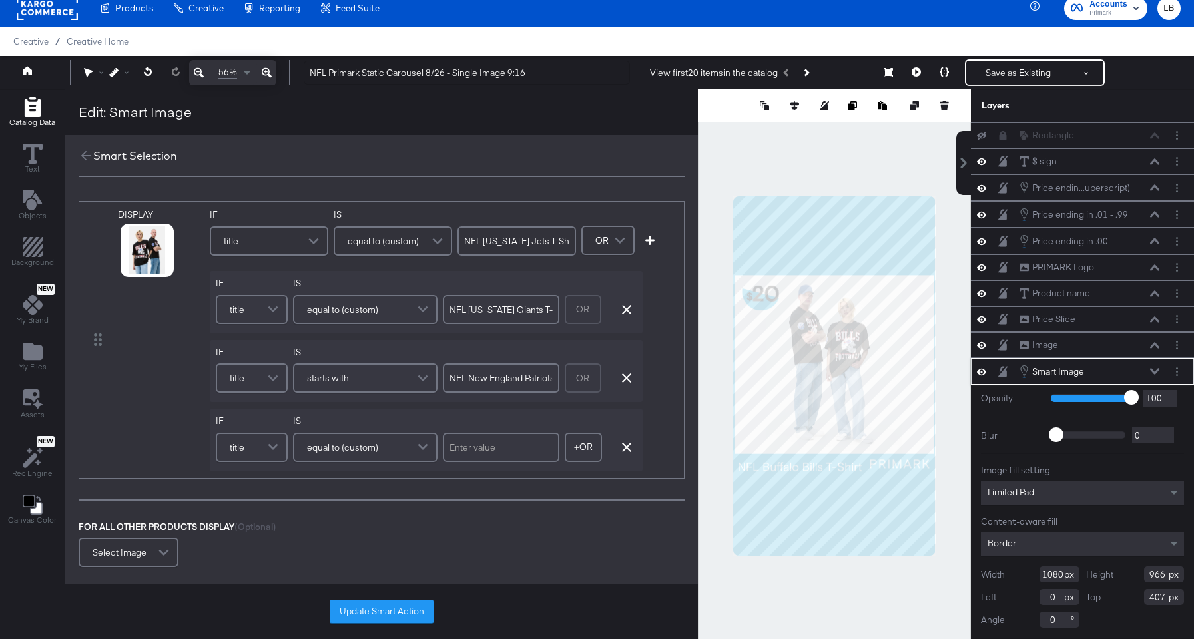
click at [421, 444] on span at bounding box center [424, 447] width 23 height 27
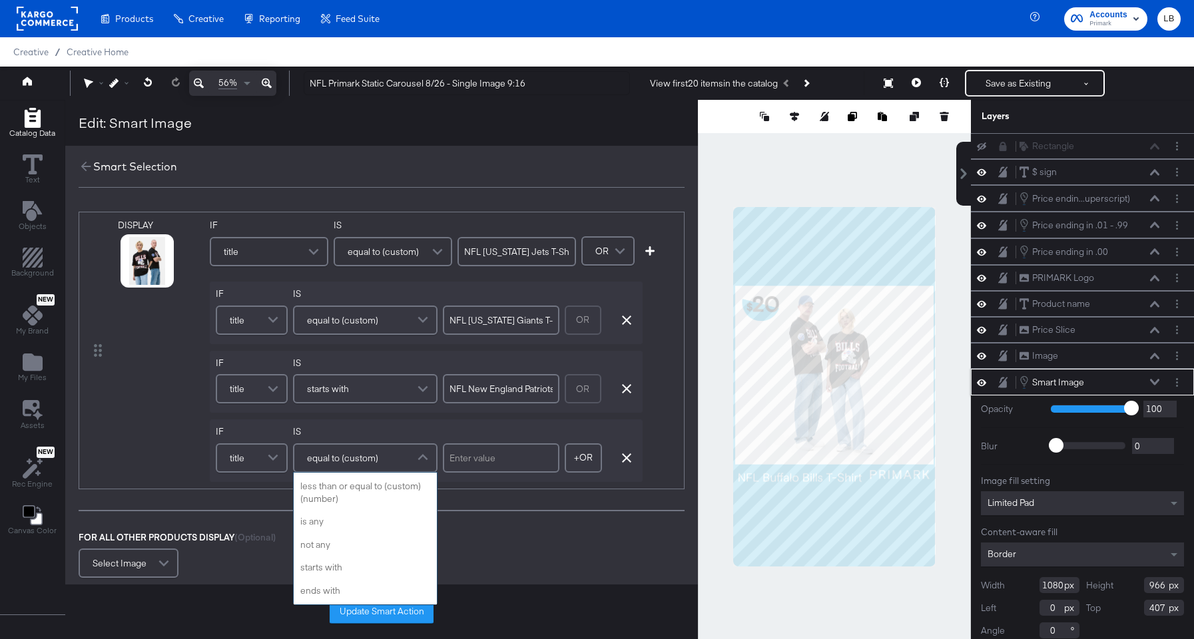
scroll to position [325, 0]
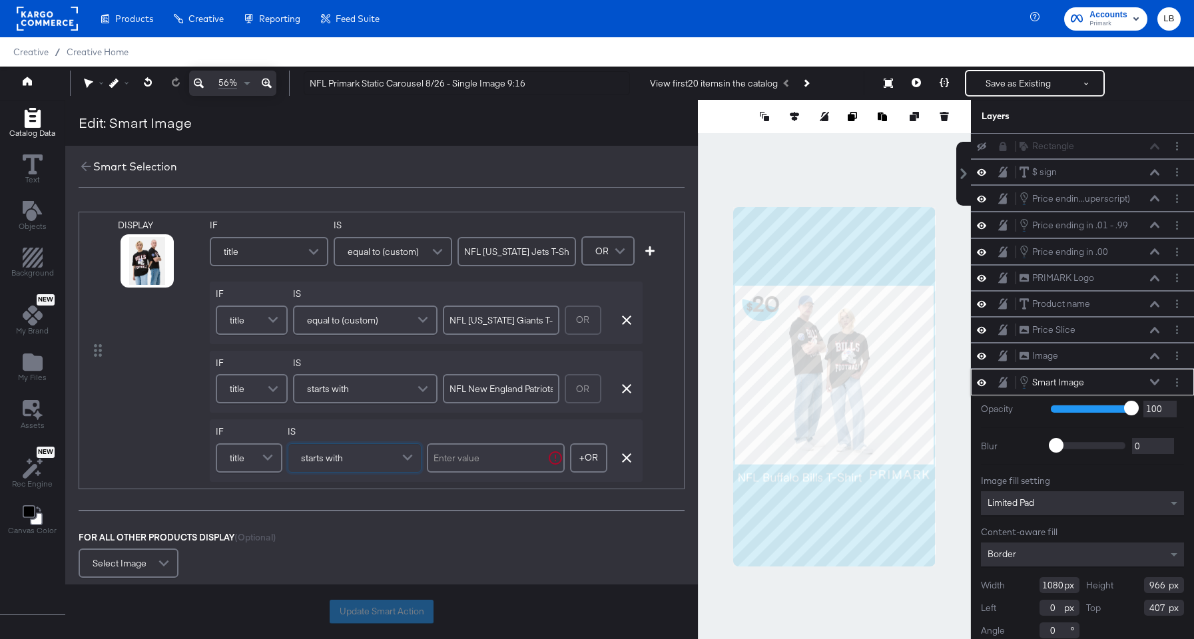
click at [489, 460] on input "text" at bounding box center [496, 458] width 138 height 29
type input "991113884514"
click at [398, 613] on button "Update Smart Action" at bounding box center [382, 612] width 104 height 24
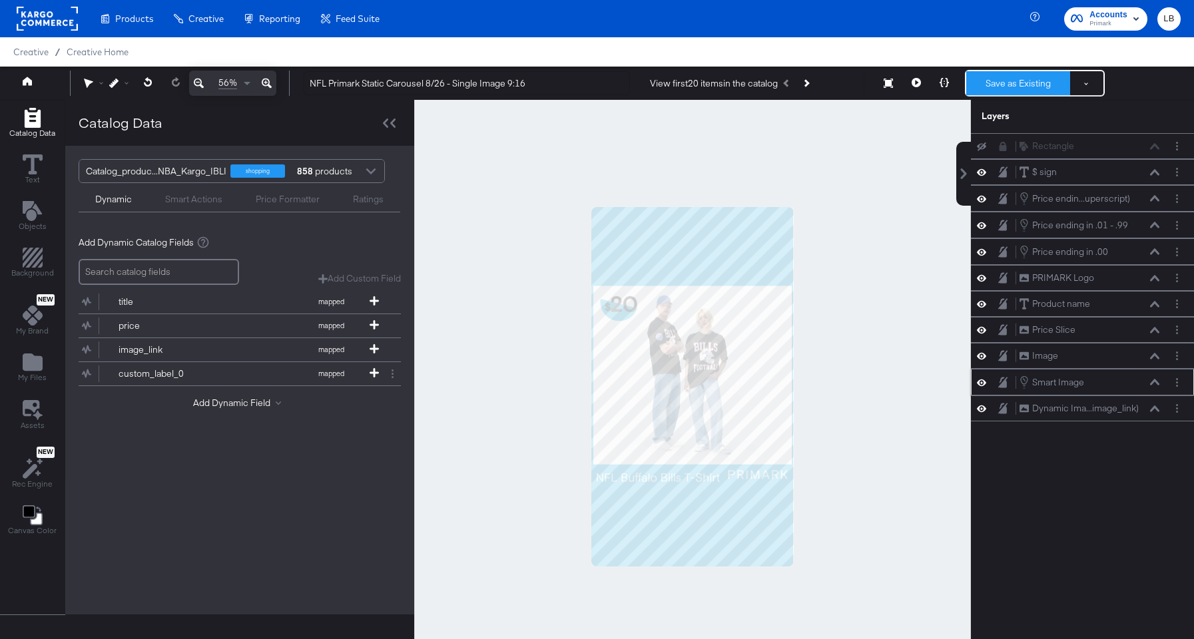
click at [1017, 83] on button "Save as Existing" at bounding box center [1018, 83] width 104 height 24
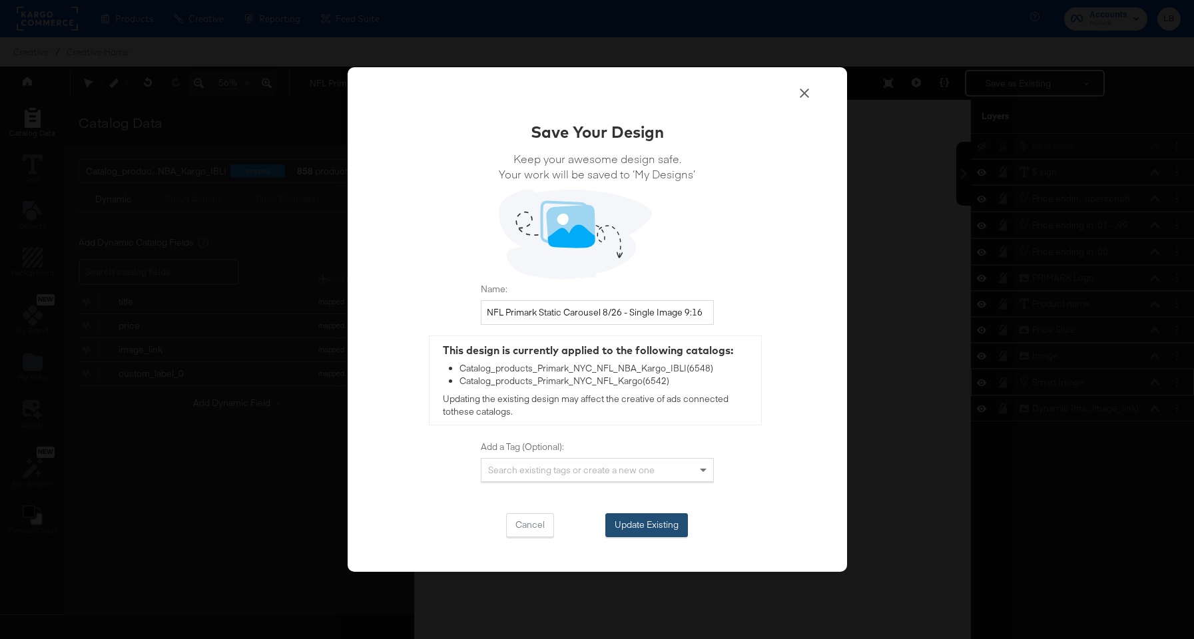
click at [652, 519] on button "Update Existing" at bounding box center [646, 525] width 83 height 24
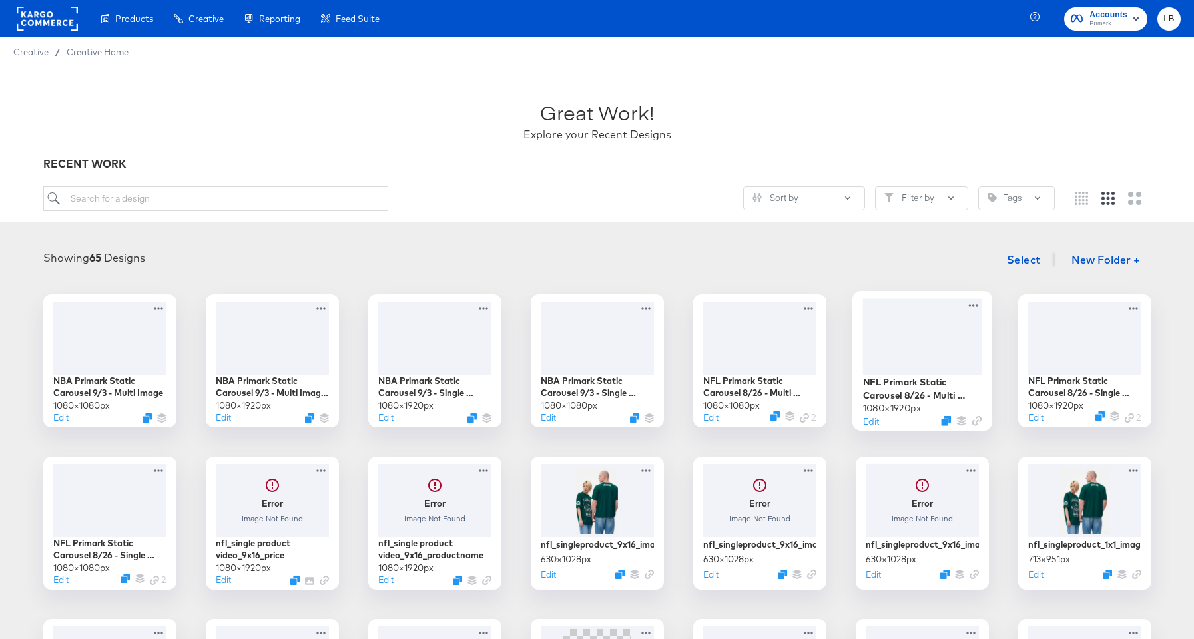
click at [936, 316] on div at bounding box center [921, 336] width 119 height 77
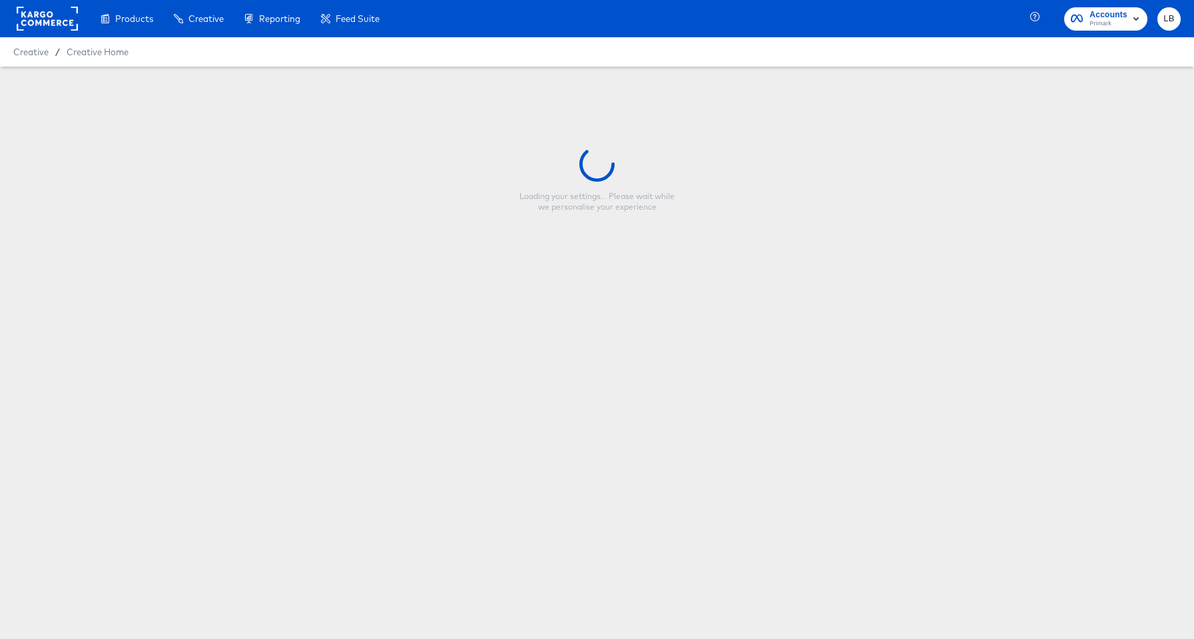
type input "NFL Primark Static Carousel 8/26 - Multi Image 9:16"
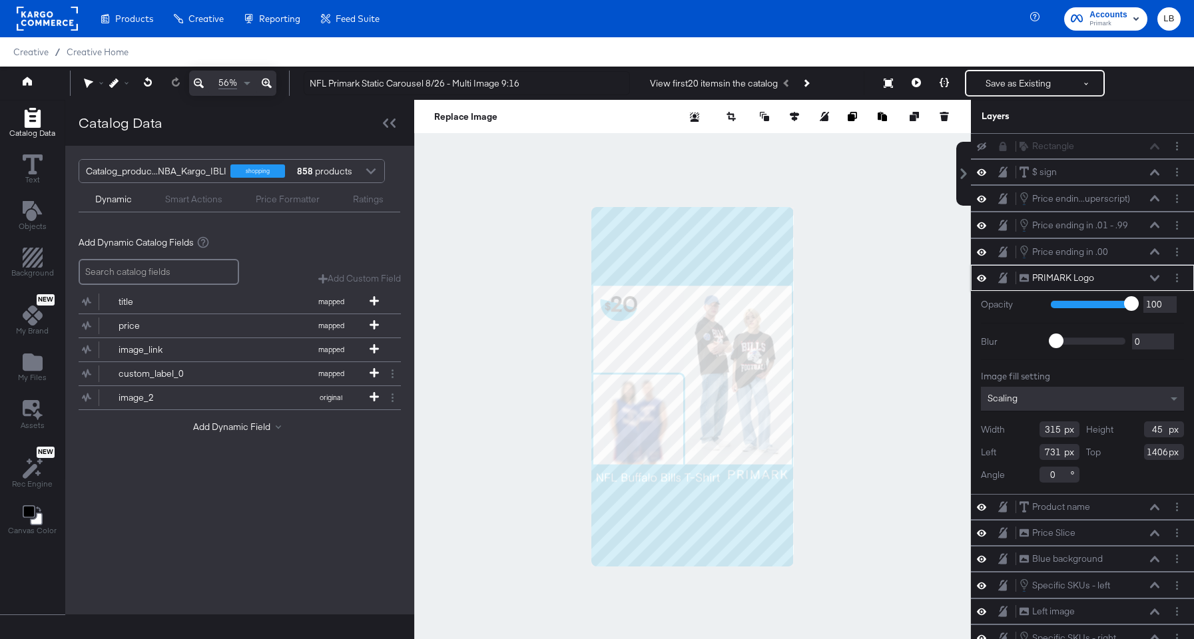
click at [1154, 281] on button at bounding box center [1154, 278] width 11 height 8
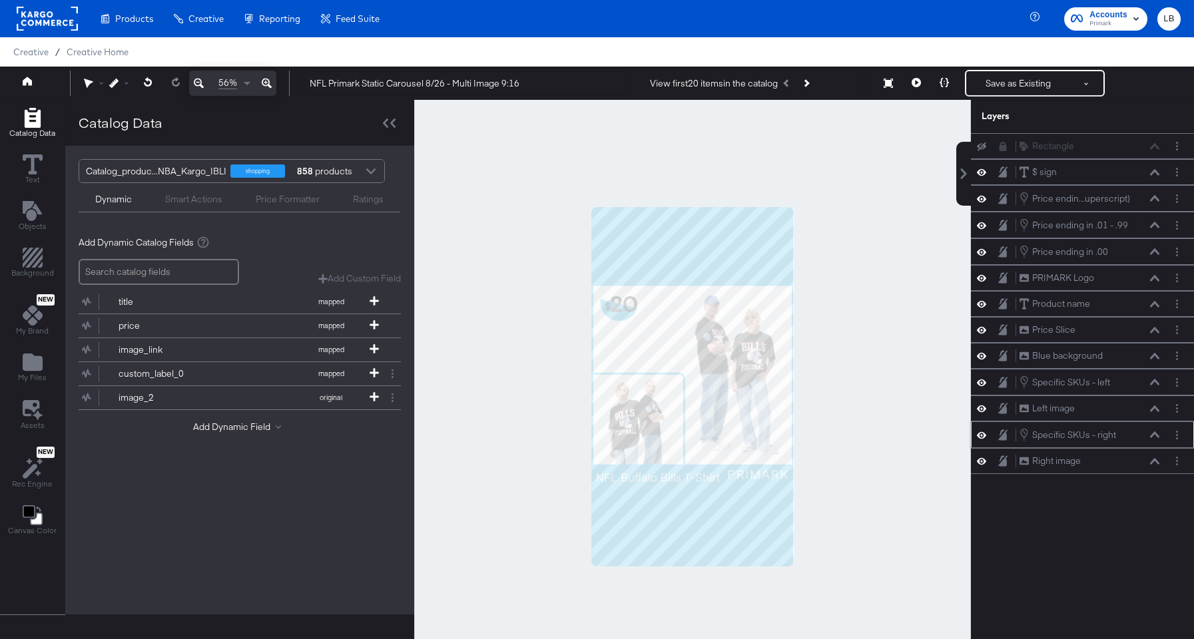
click at [1151, 429] on div "Specific SKUs - right Specific SKUs - right" at bounding box center [1089, 435] width 141 height 15
click at [1181, 432] on button "Layer Options" at bounding box center [1177, 435] width 14 height 14
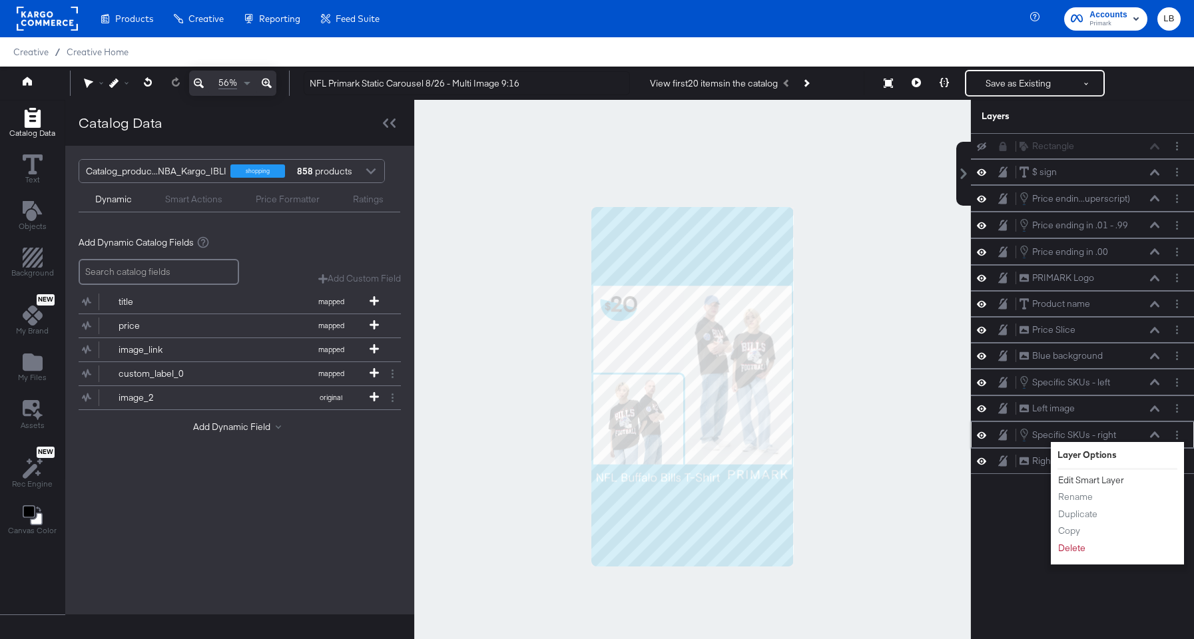
click at [1102, 478] on button "Edit Smart Layer" at bounding box center [1091, 481] width 67 height 14
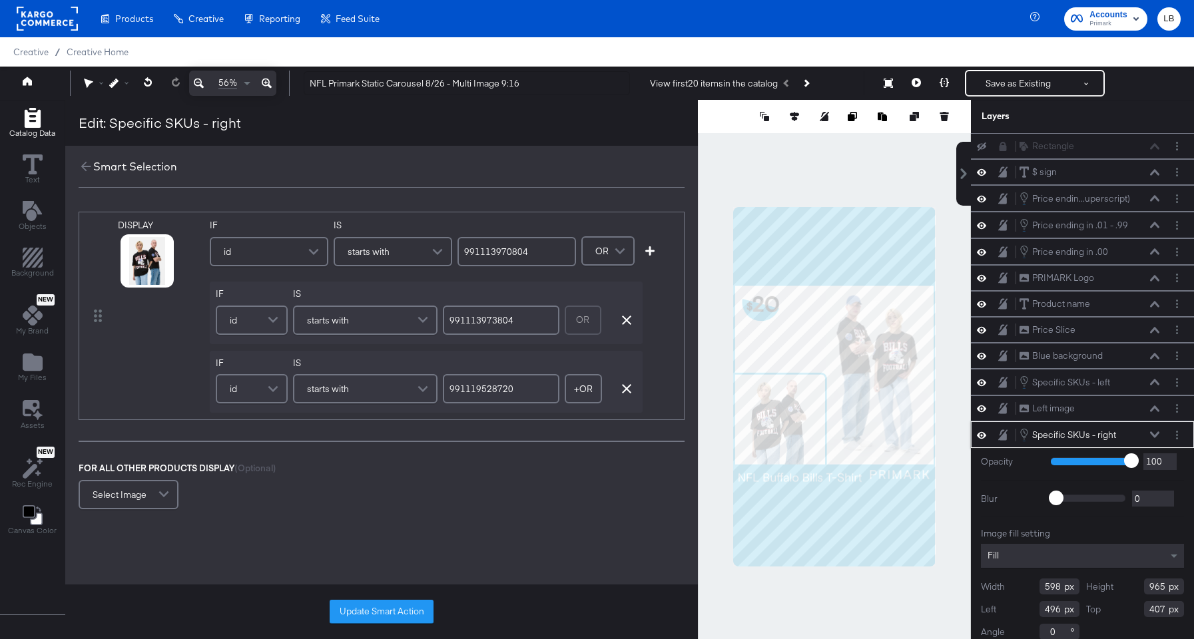
scroll to position [12, 0]
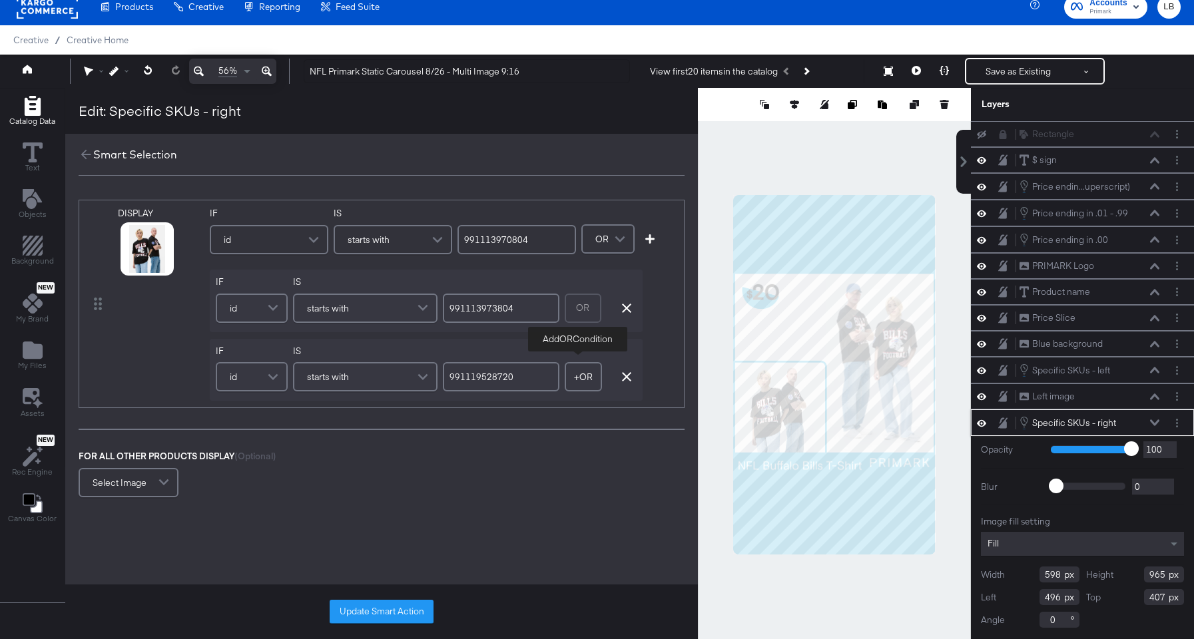
click at [582, 381] on button "+ OR" at bounding box center [583, 376] width 37 height 29
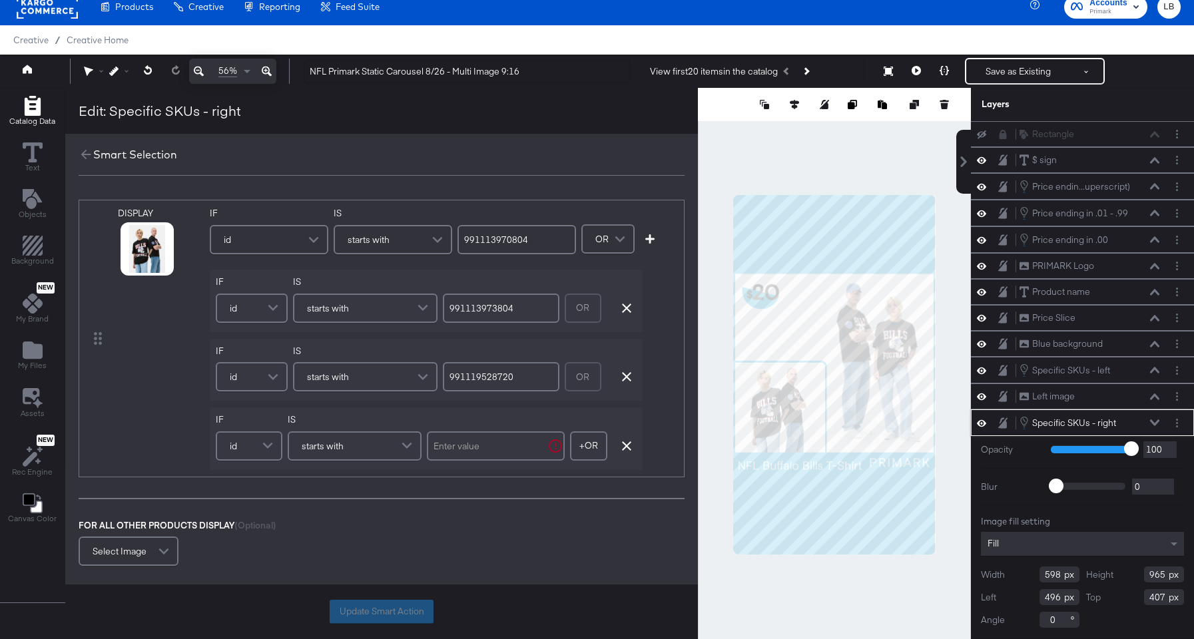
click at [487, 443] on input "text" at bounding box center [496, 446] width 138 height 29
type input "991113884514"
click at [403, 607] on button "Update Smart Action" at bounding box center [382, 612] width 104 height 24
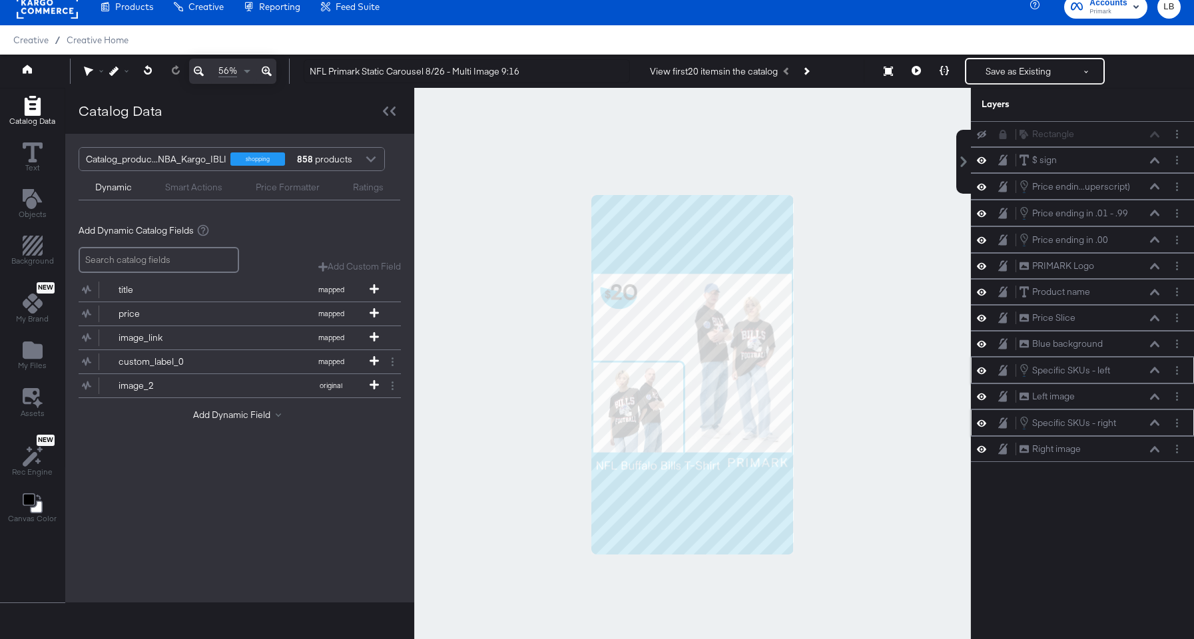
click at [1156, 367] on icon at bounding box center [1154, 370] width 9 height 7
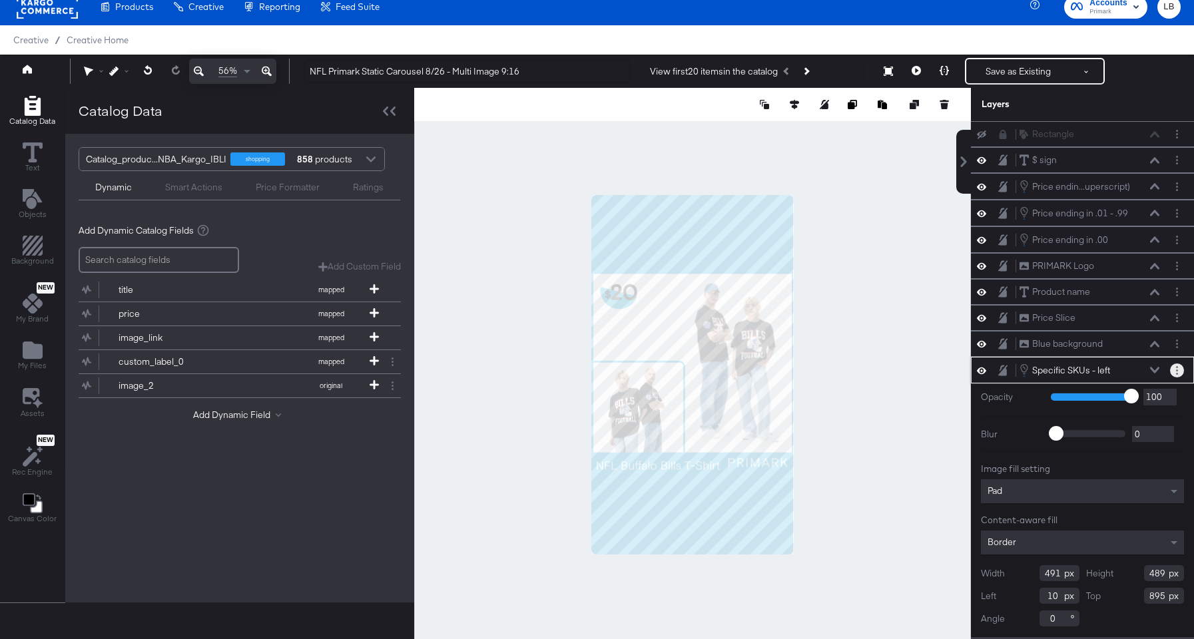
click at [1180, 370] on button "Layer Options" at bounding box center [1177, 371] width 14 height 14
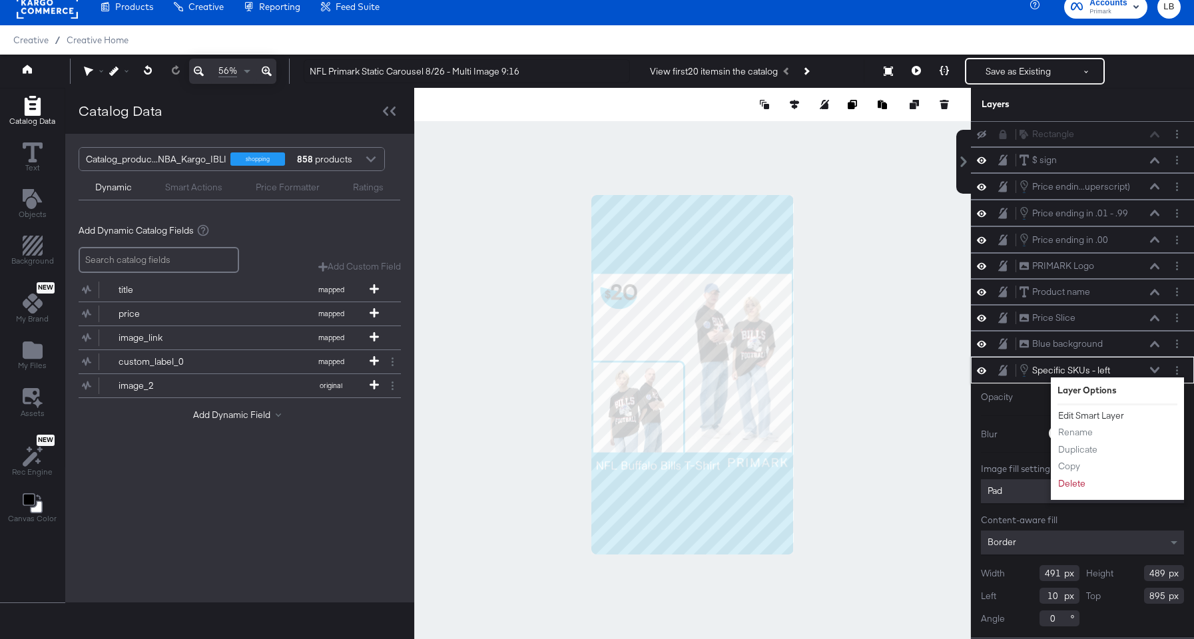
click at [1114, 415] on button "Edit Smart Layer" at bounding box center [1091, 416] width 67 height 14
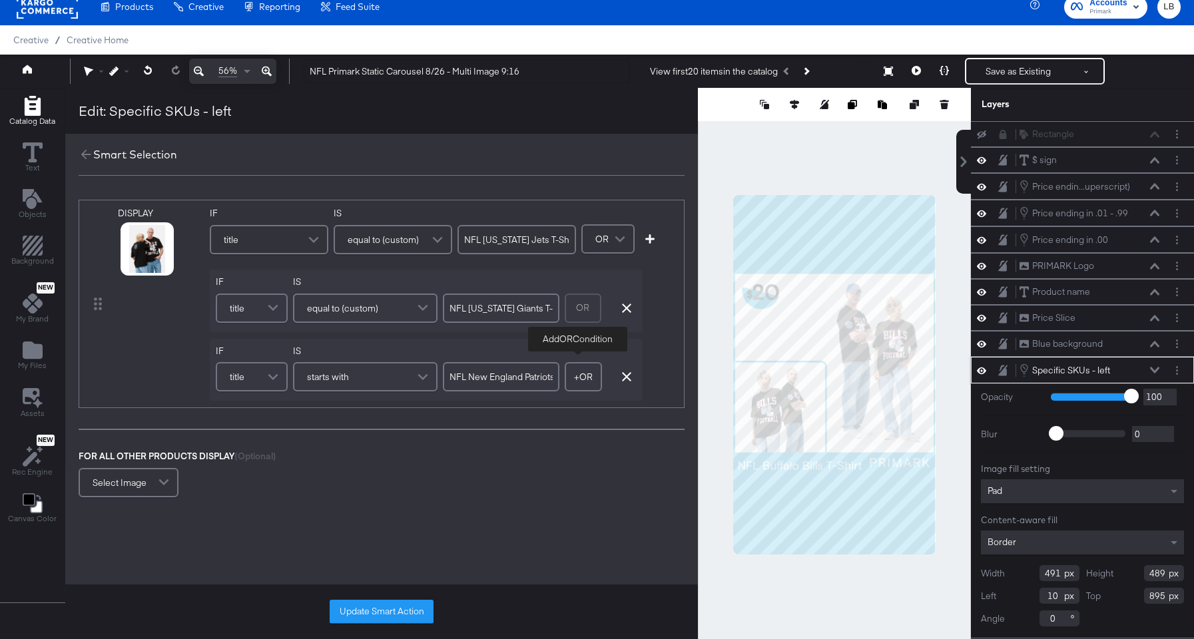
click at [581, 380] on button "+ OR" at bounding box center [583, 376] width 37 height 29
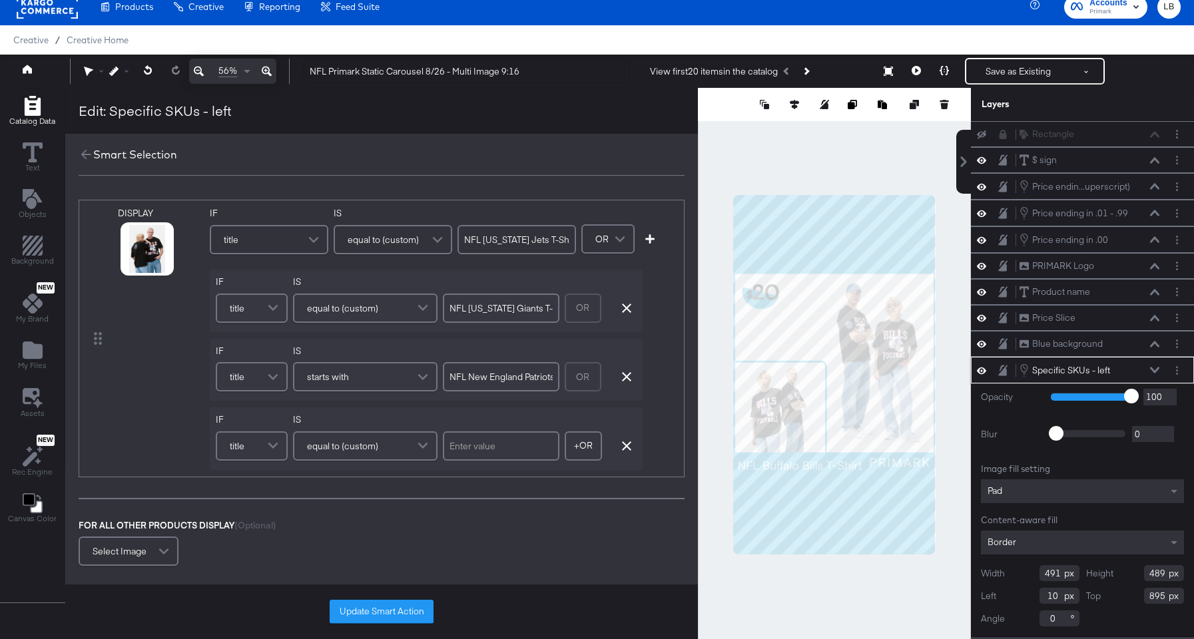
click at [272, 449] on span at bounding box center [274, 446] width 23 height 27
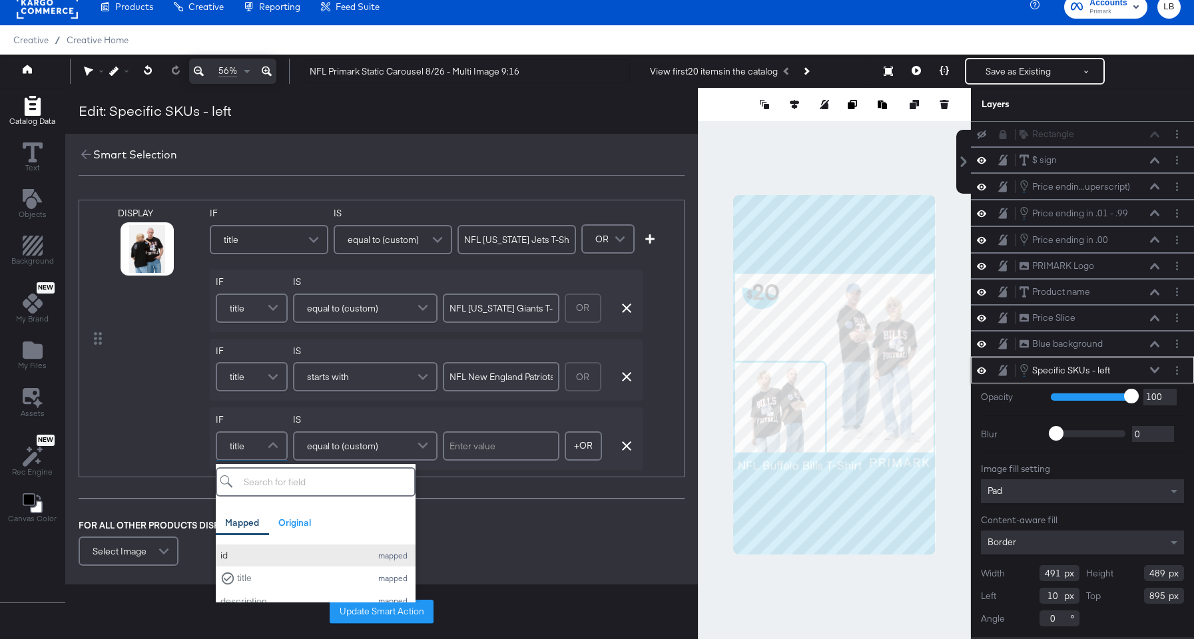
click at [264, 550] on div "id" at bounding box center [292, 555] width 144 height 13
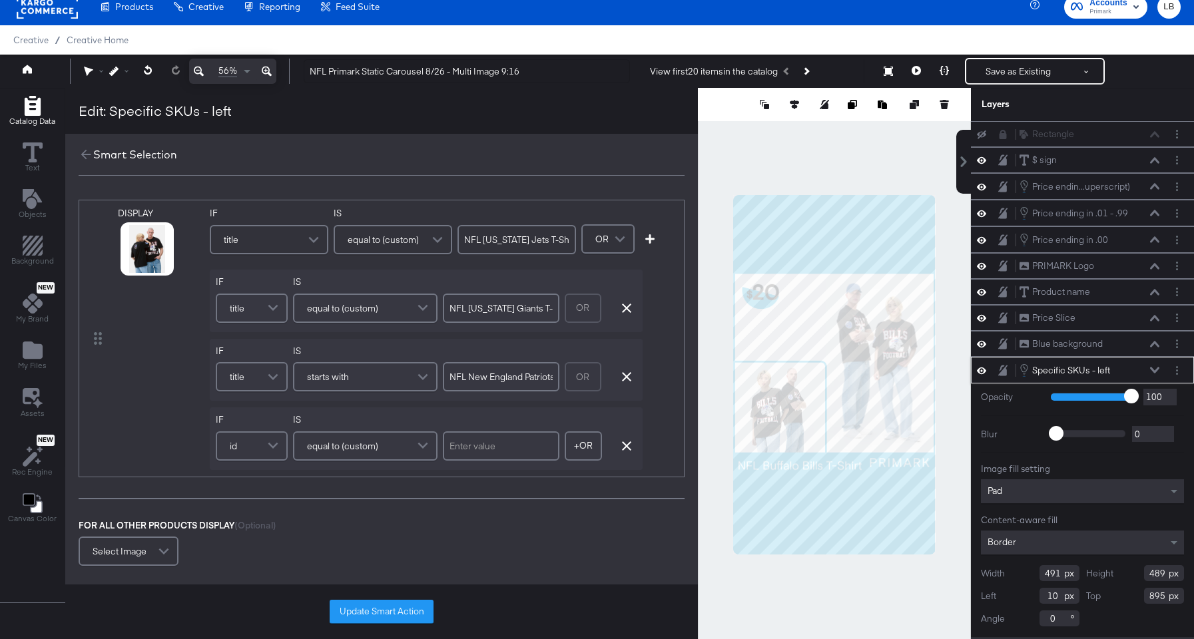
click at [402, 447] on div "equal to (custom)" at bounding box center [365, 446] width 142 height 27
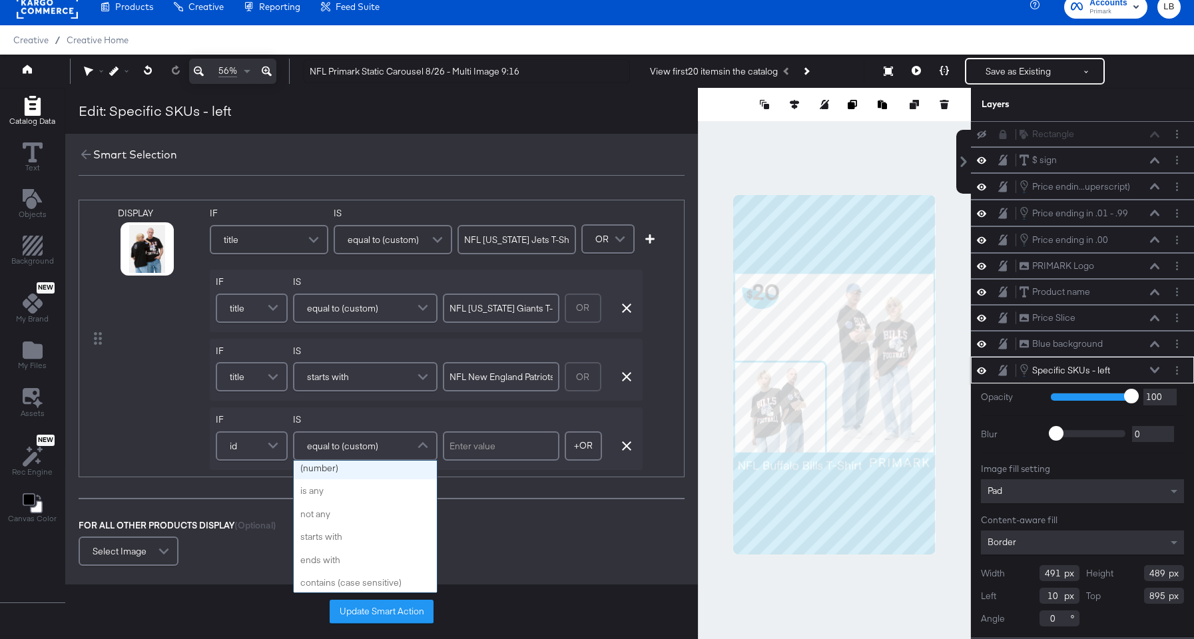
scroll to position [346, 0]
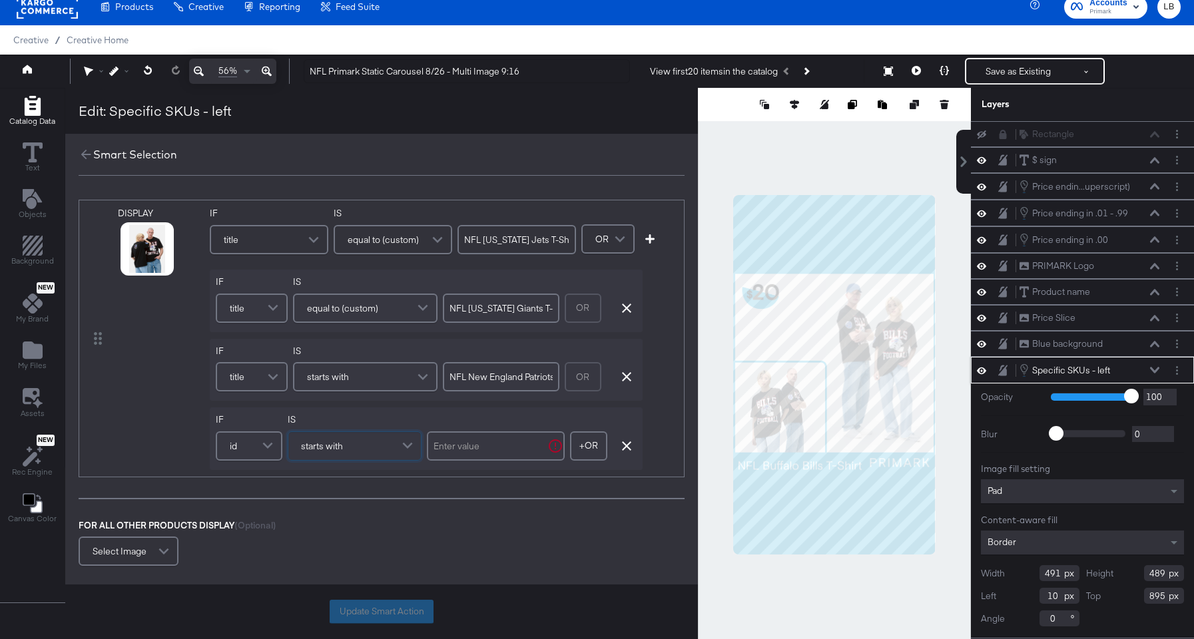
click at [481, 440] on input "text" at bounding box center [496, 446] width 138 height 29
type input "991113884514"
click at [398, 605] on button "Update Smart Action" at bounding box center [382, 612] width 104 height 24
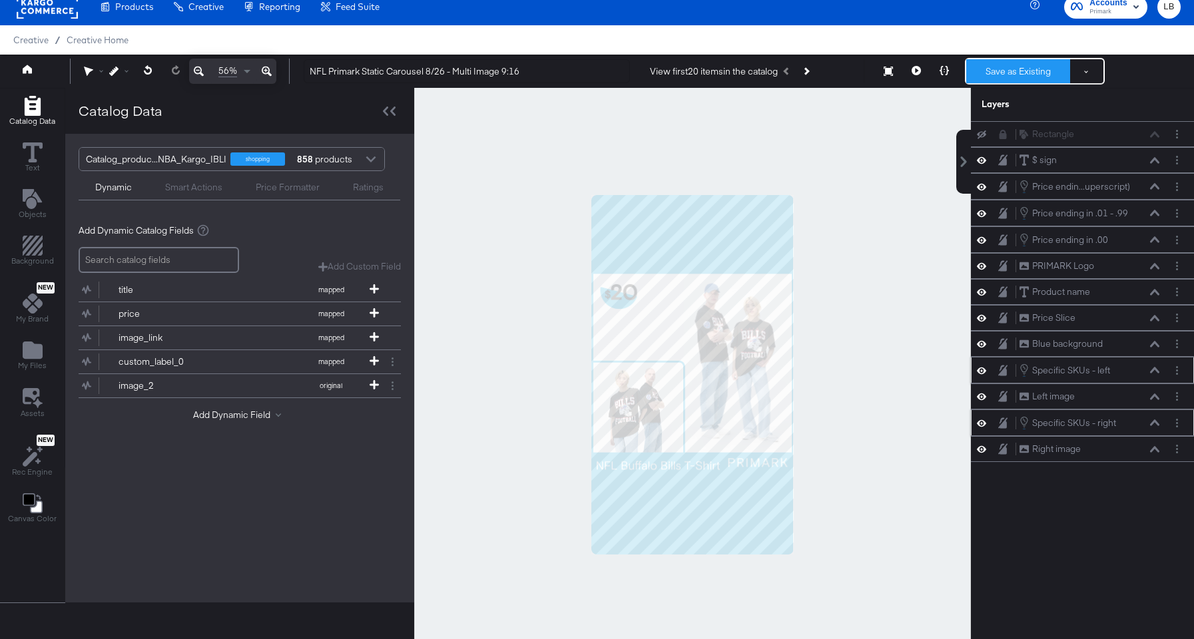
click at [1017, 70] on button "Save as Existing" at bounding box center [1018, 71] width 104 height 24
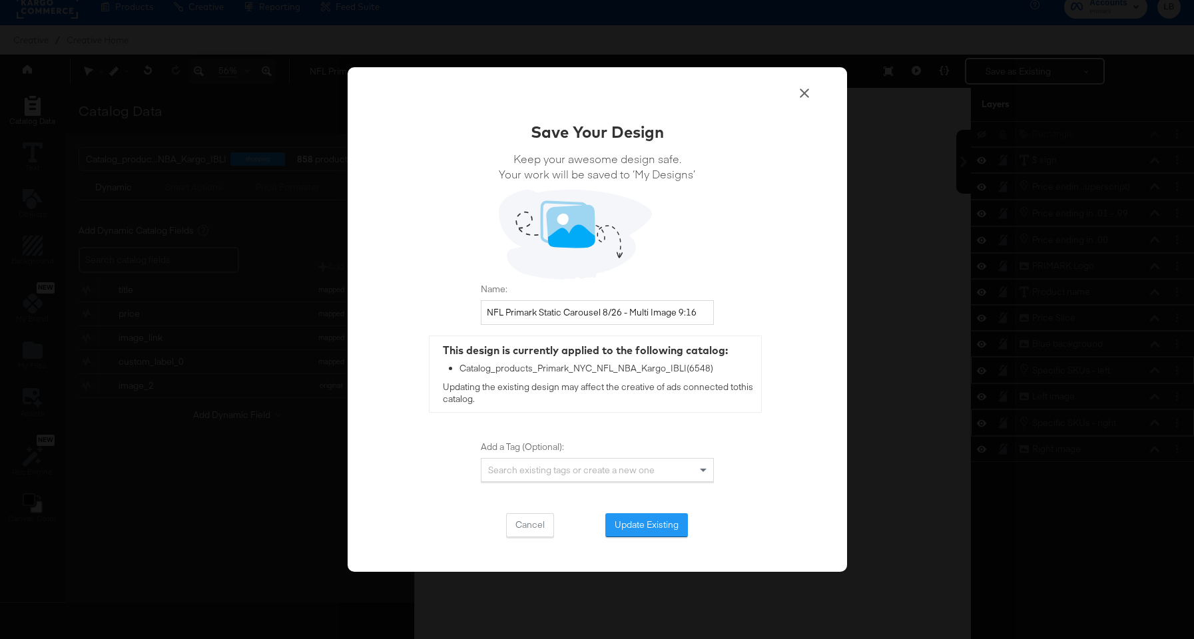
click at [667, 512] on div "Save Your Design Keep your awesome design safe. Your work will be saved to ‘My …" at bounding box center [597, 329] width 233 height 417
click at [661, 521] on button "Update Existing" at bounding box center [646, 525] width 83 height 24
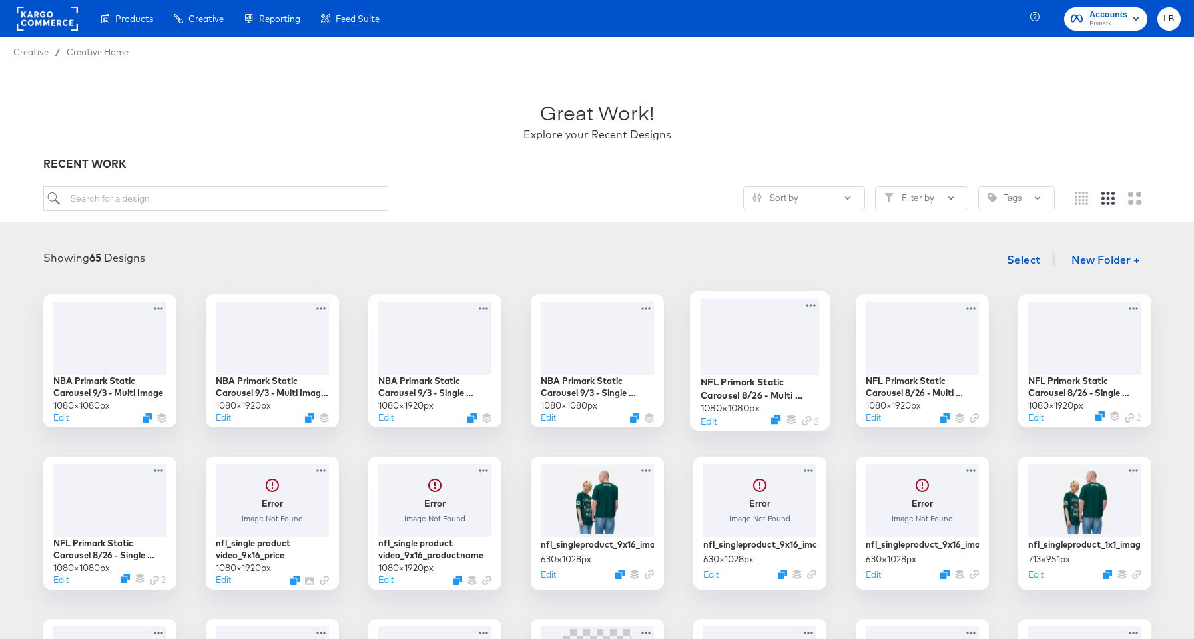
click at [774, 334] on div at bounding box center [759, 336] width 119 height 77
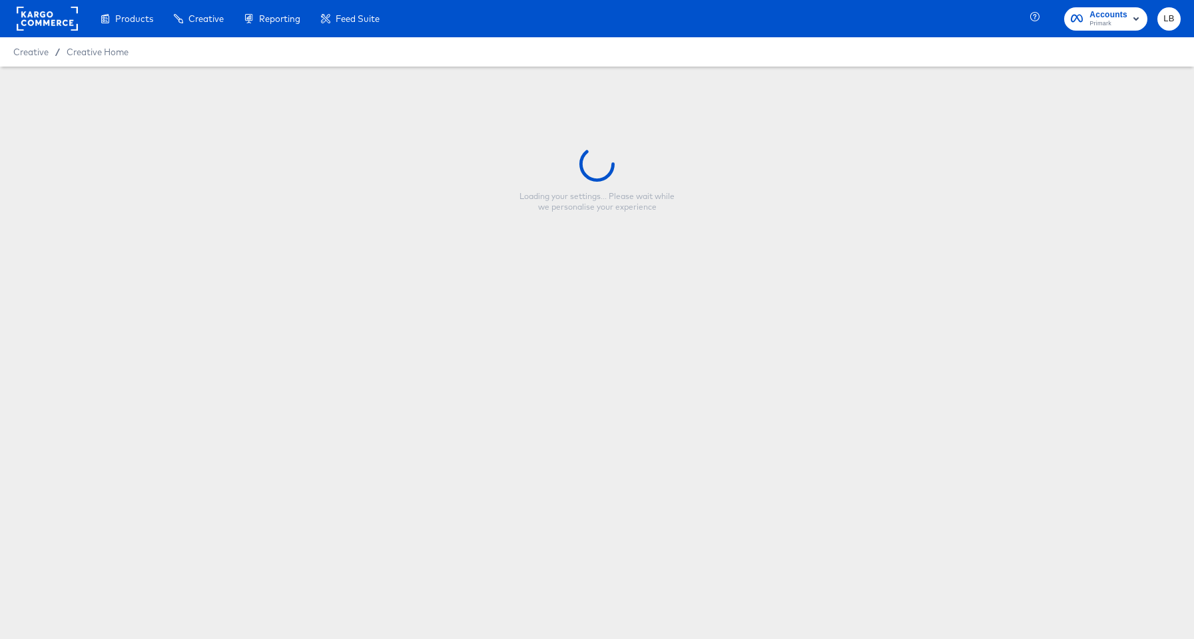
type input "NFL Primark Static Carousel 8/26 - Multi Image"
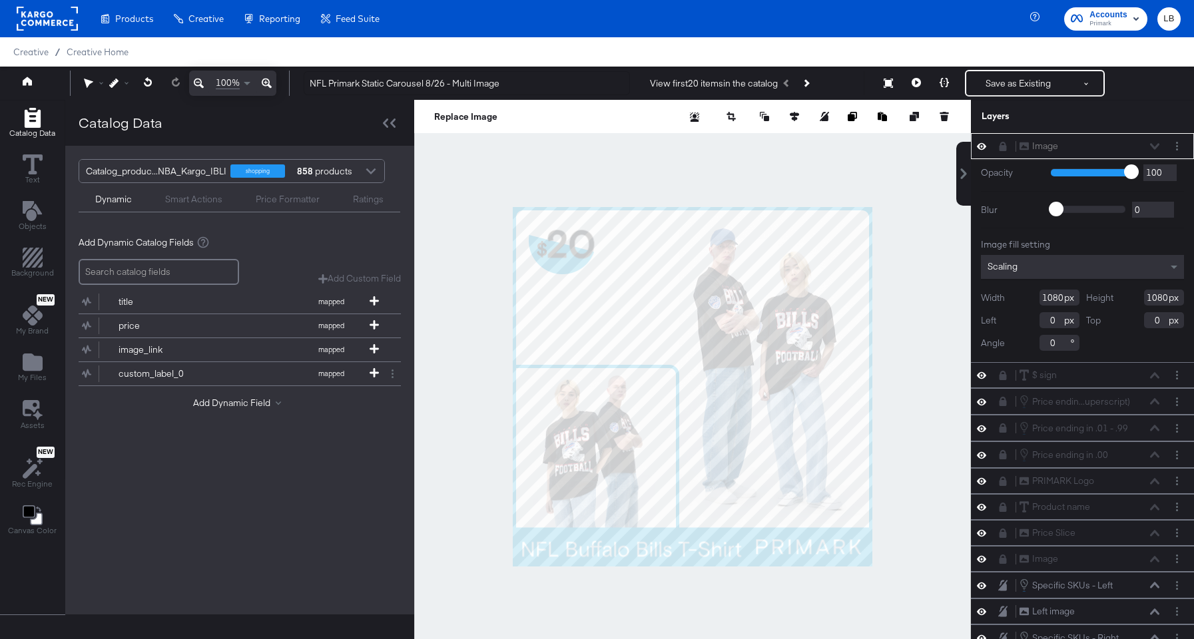
click at [1157, 147] on div "Image Image" at bounding box center [1089, 146] width 141 height 14
click at [1156, 143] on div "Image Image" at bounding box center [1089, 146] width 141 height 14
click at [1153, 148] on div "Image Image" at bounding box center [1089, 146] width 141 height 14
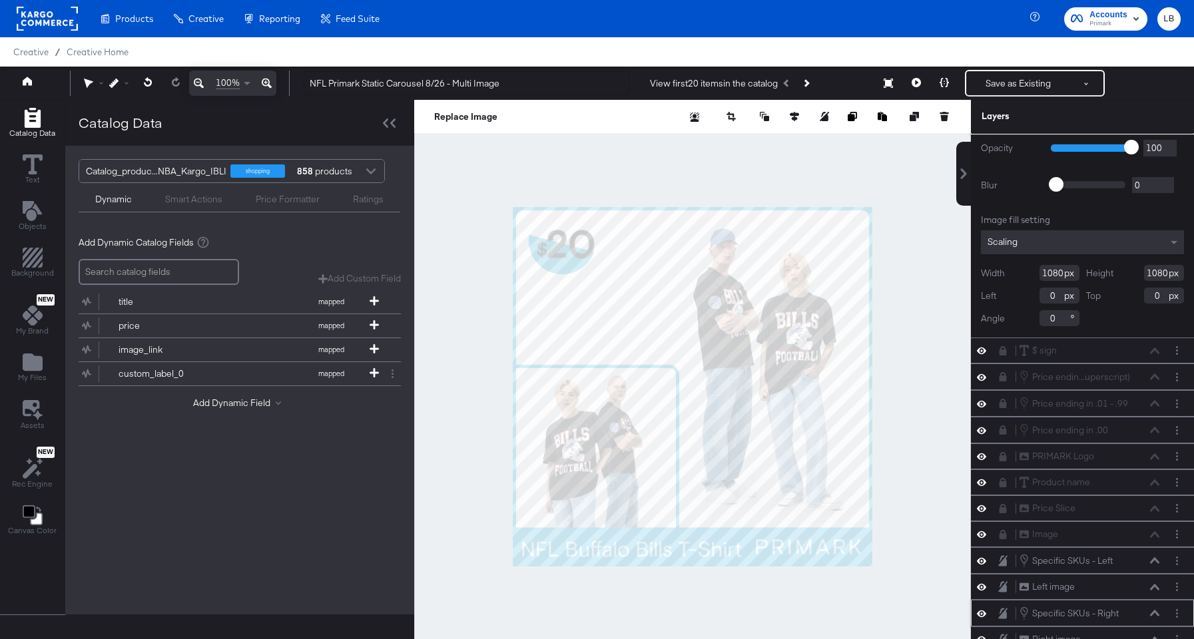
click at [1155, 613] on icon at bounding box center [1154, 614] width 9 height 6
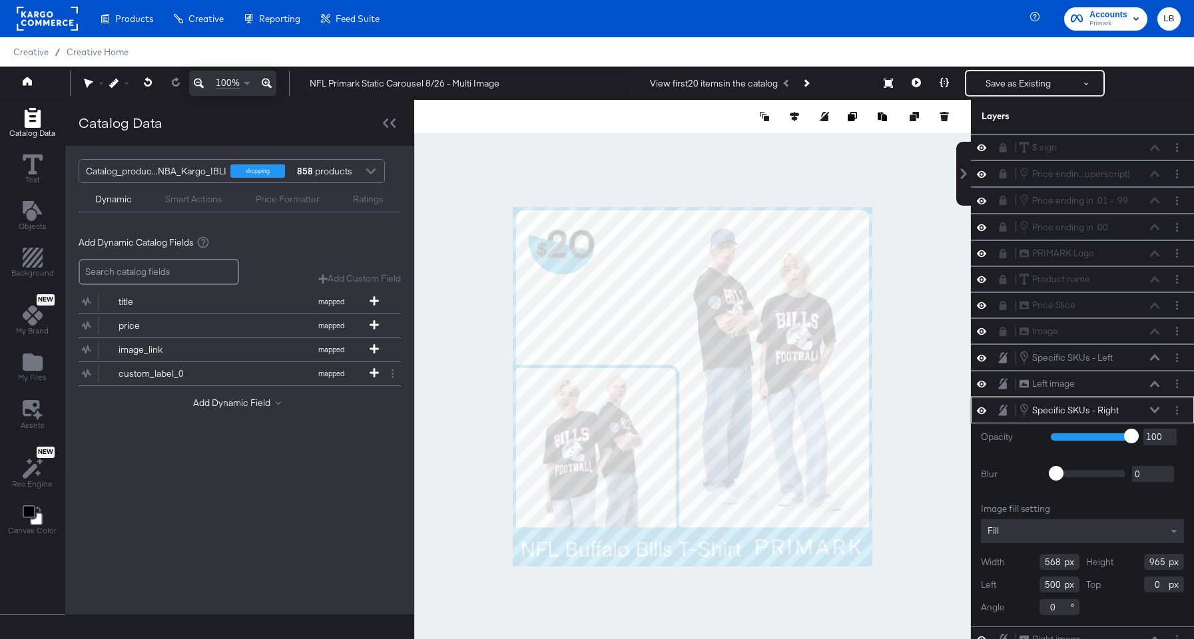
scroll to position [34, 0]
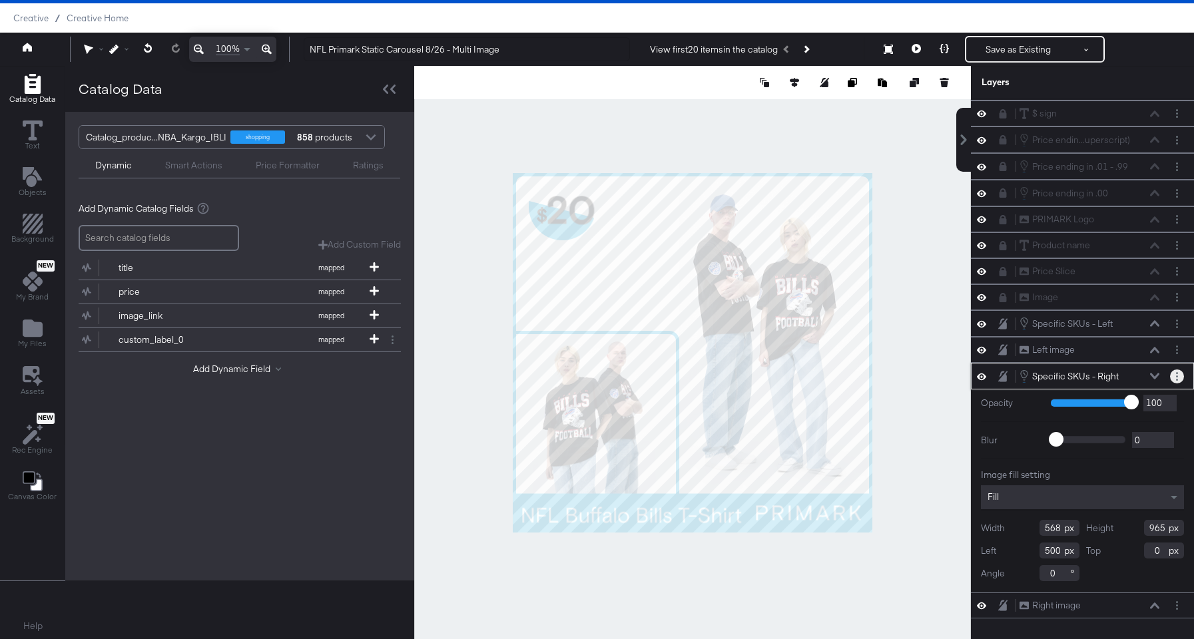
click at [1177, 378] on icon "Layer Options" at bounding box center [1177, 376] width 2 height 9
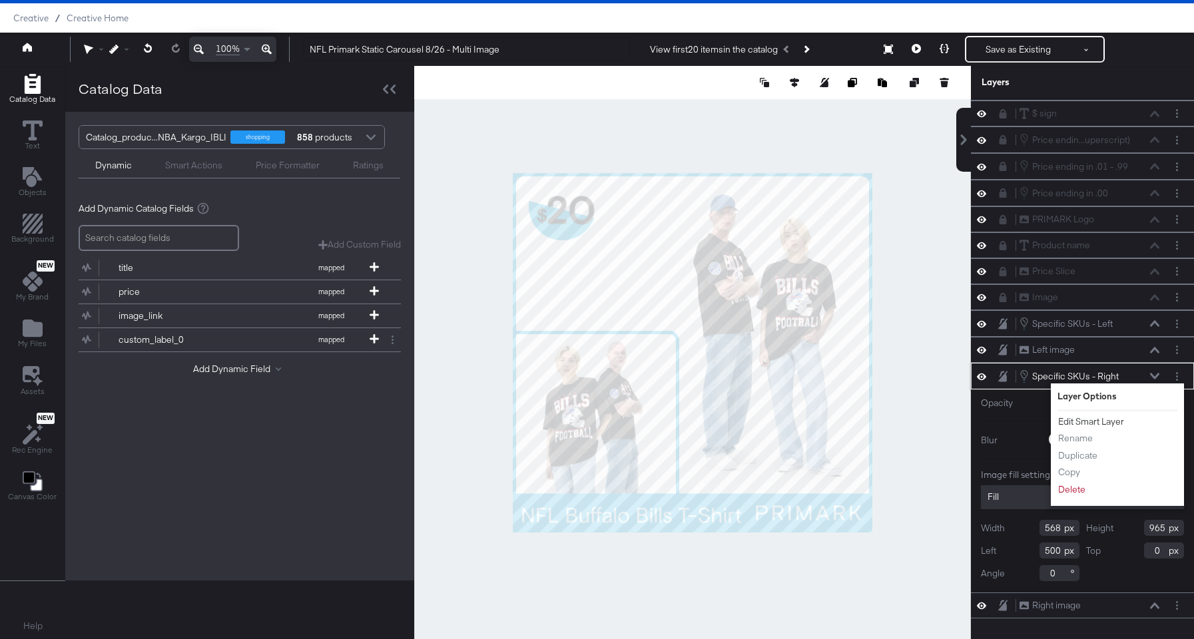
click at [1094, 418] on button "Edit Smart Layer" at bounding box center [1091, 422] width 67 height 14
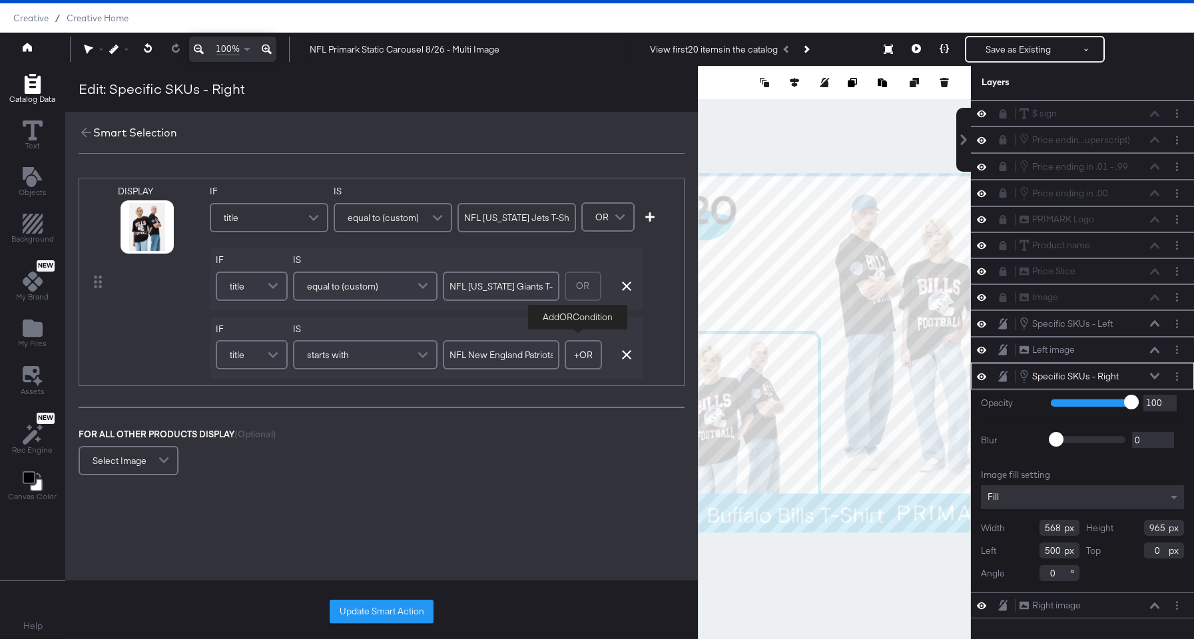
click at [587, 352] on button "+ OR" at bounding box center [583, 354] width 37 height 29
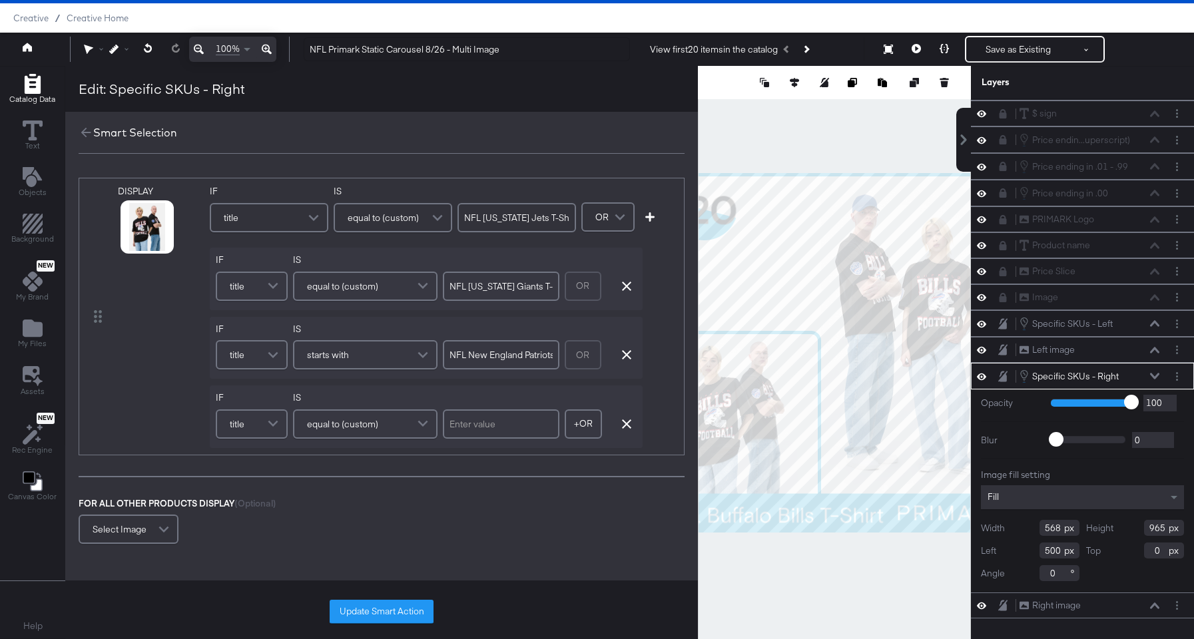
click at [271, 421] on span at bounding box center [274, 424] width 23 height 27
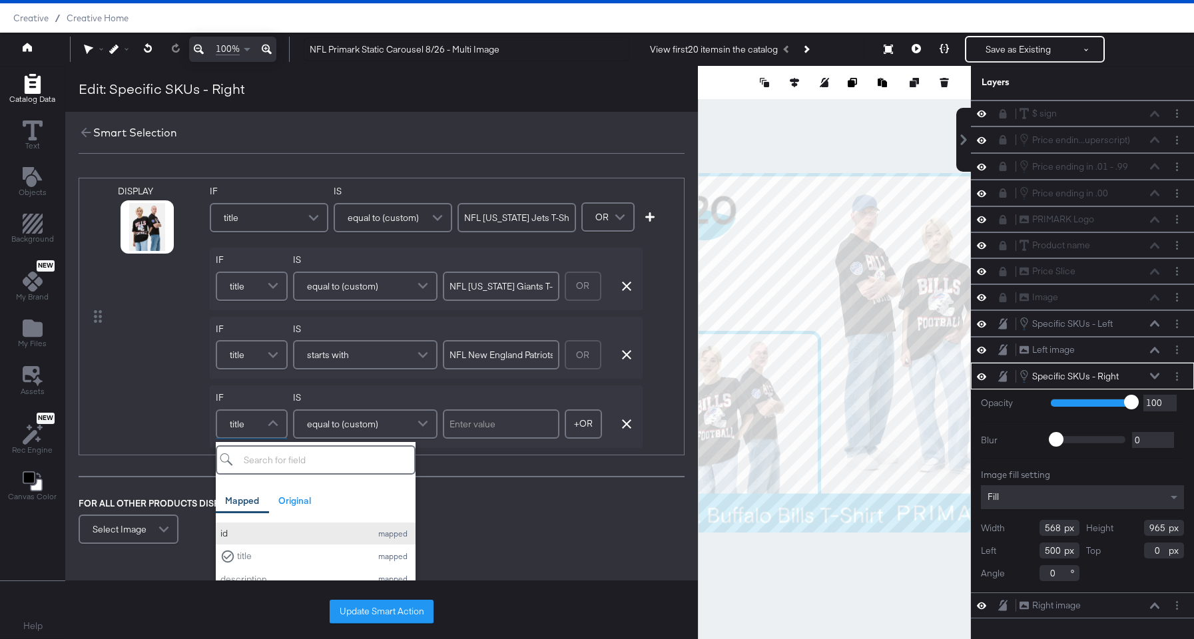
click at [254, 536] on div "id" at bounding box center [292, 533] width 144 height 13
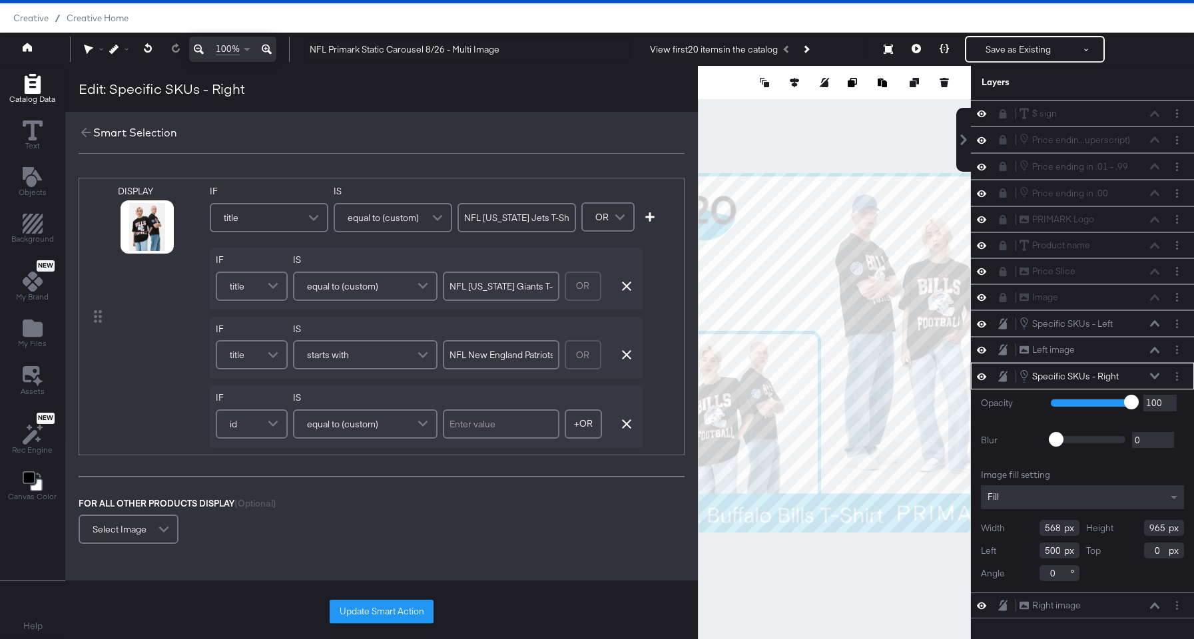
click at [415, 422] on span at bounding box center [424, 424] width 23 height 27
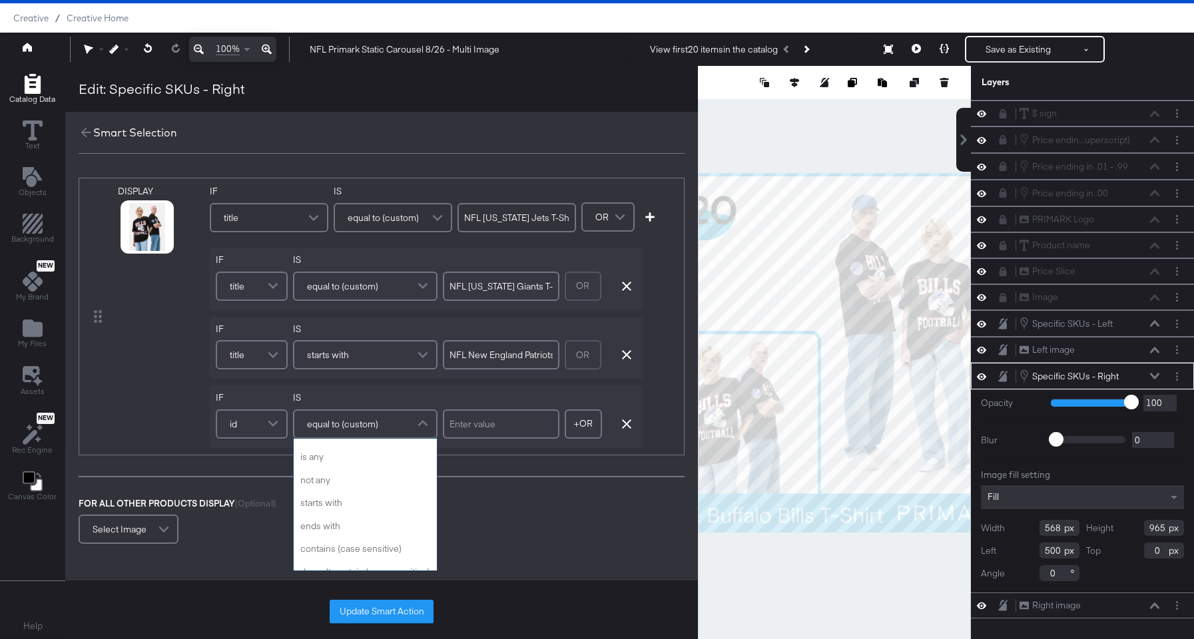
scroll to position [354, 0]
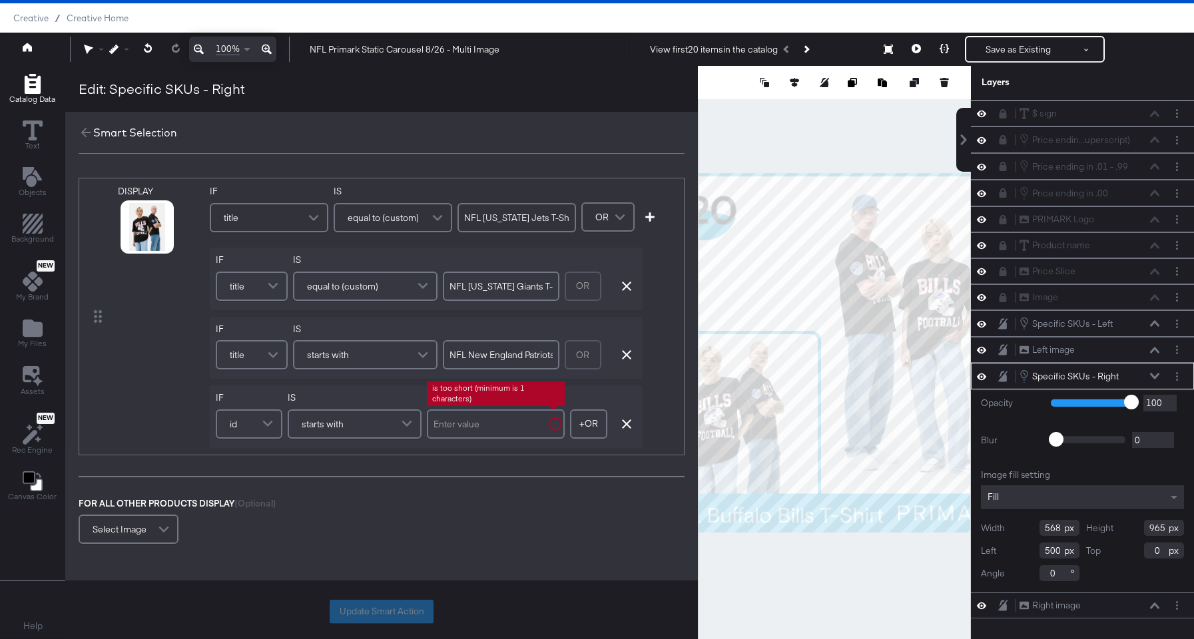
click at [493, 425] on input "text" at bounding box center [496, 424] width 138 height 29
type input "991113884514"
click at [409, 609] on button "Update Smart Action" at bounding box center [382, 612] width 104 height 24
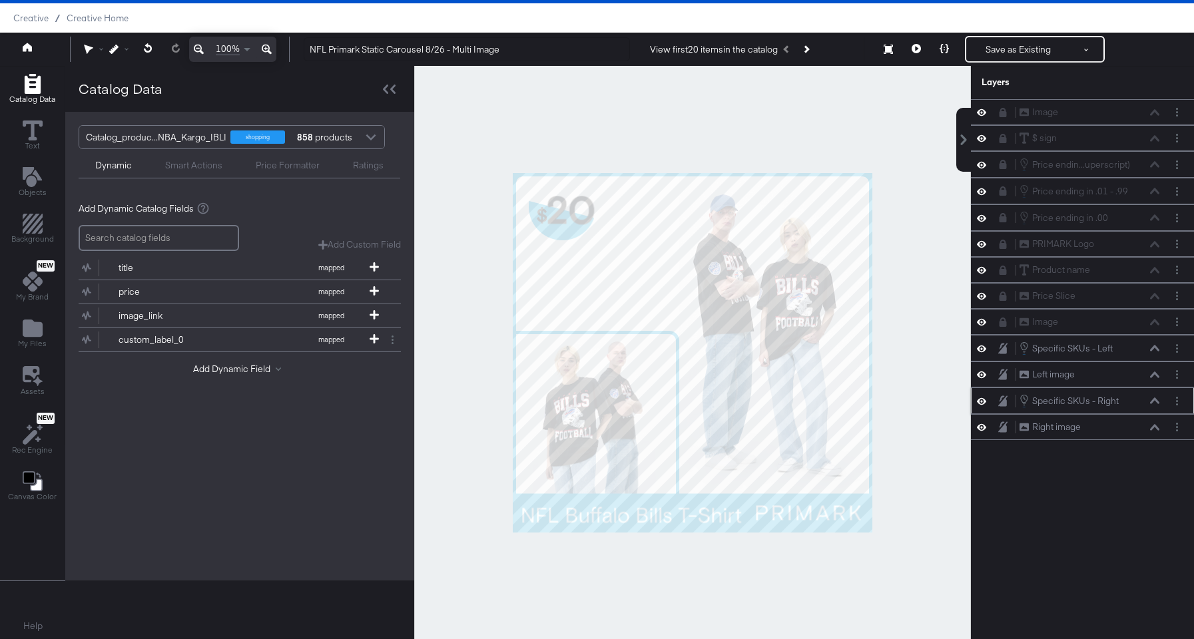
scroll to position [0, 0]
click at [1156, 348] on icon at bounding box center [1154, 348] width 9 height 6
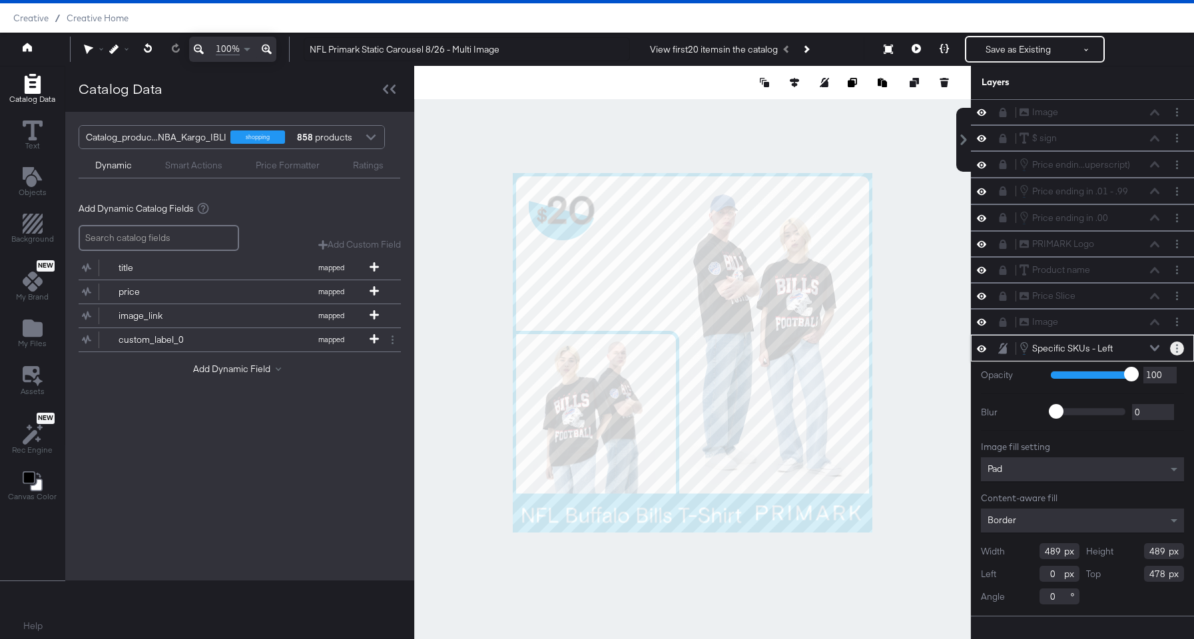
click at [1174, 346] on button "Layer Options" at bounding box center [1177, 349] width 14 height 14
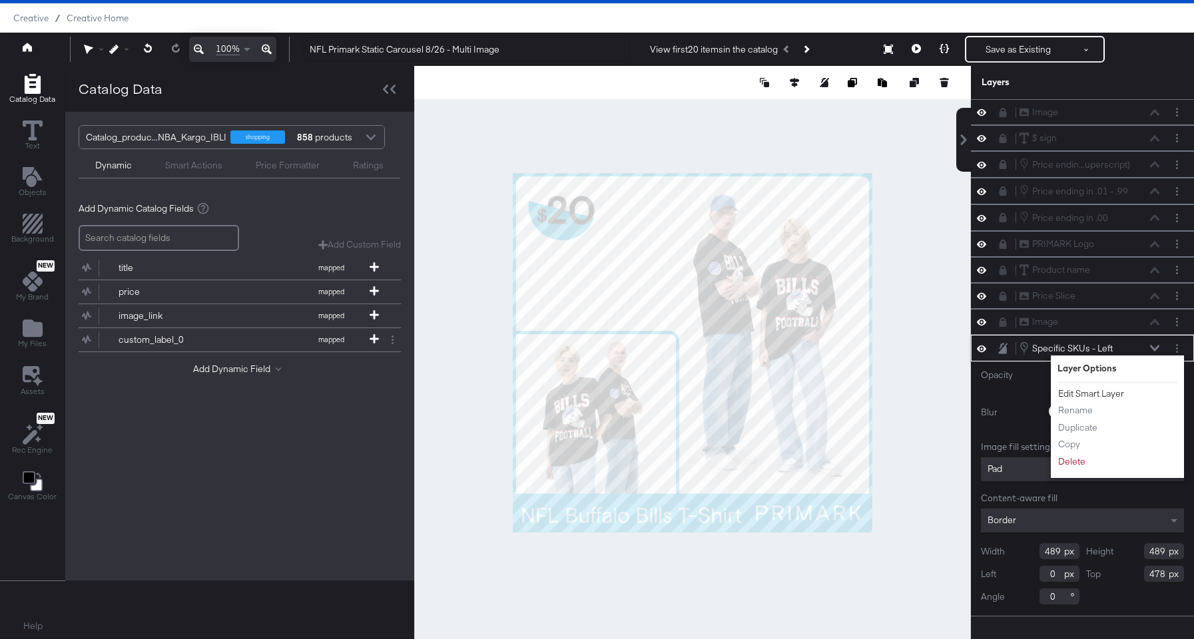
click at [1110, 387] on button "Edit Smart Layer" at bounding box center [1091, 394] width 67 height 14
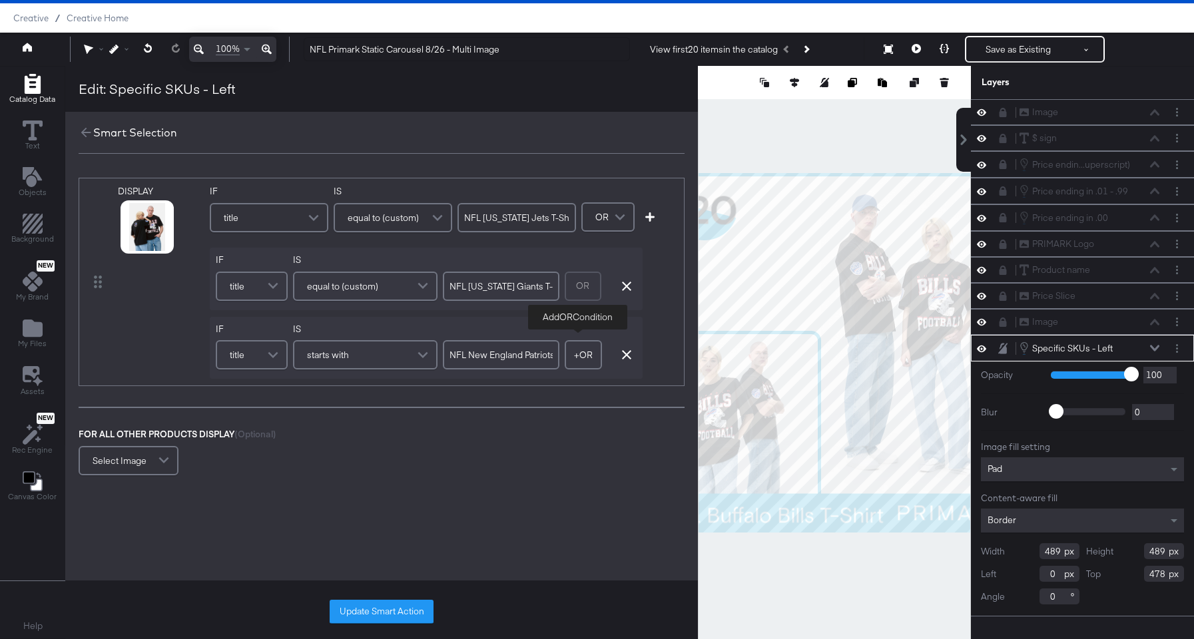
click at [580, 359] on button "+ OR" at bounding box center [583, 354] width 37 height 29
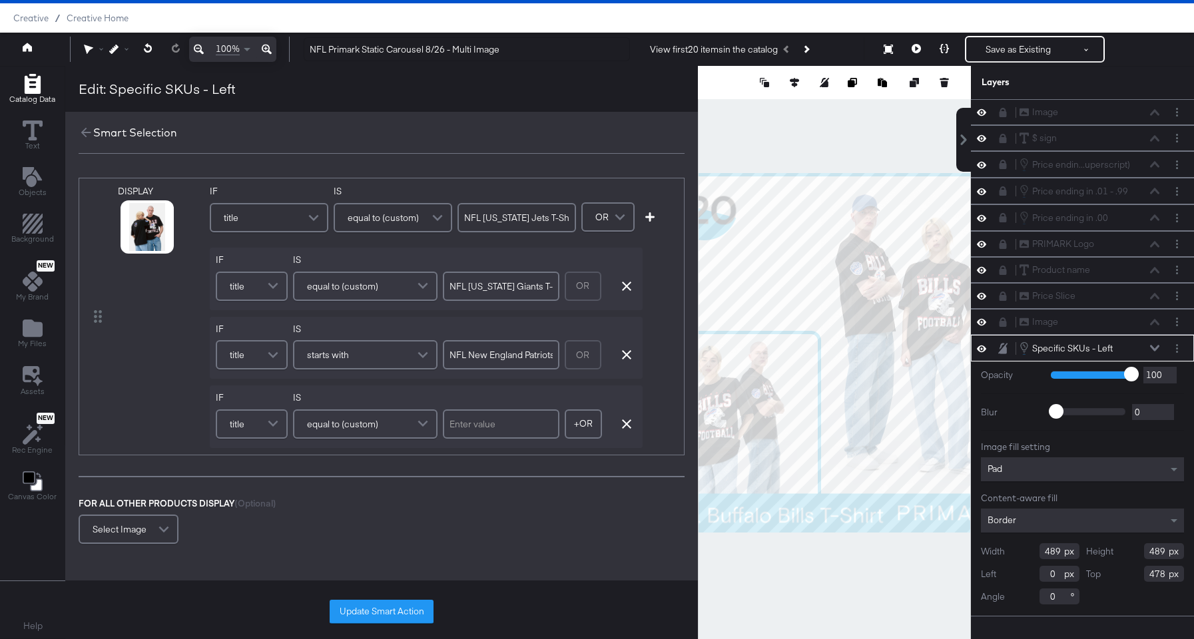
click at [259, 430] on div "title" at bounding box center [251, 424] width 69 height 27
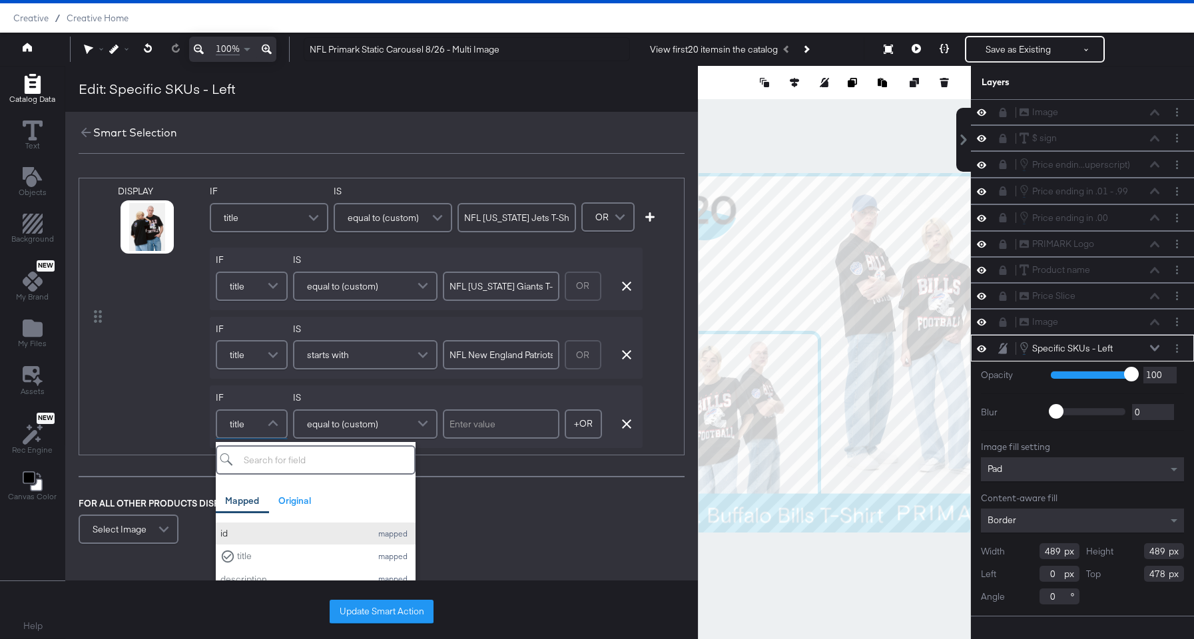
click at [250, 533] on div "id" at bounding box center [292, 533] width 144 height 13
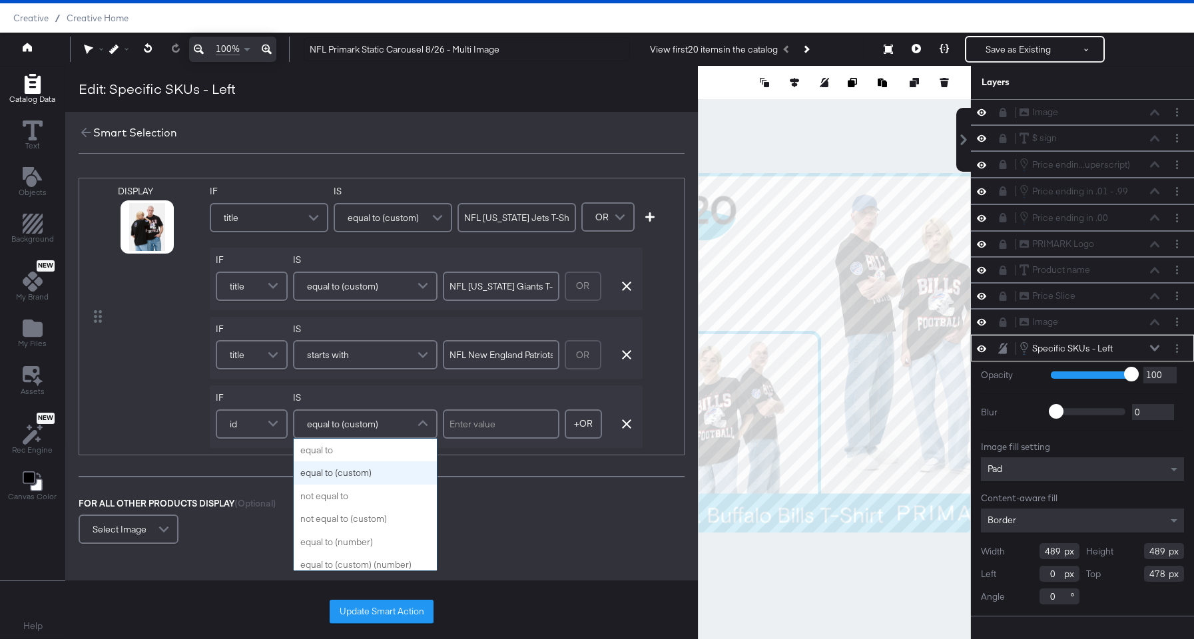
click at [426, 434] on span at bounding box center [424, 424] width 23 height 27
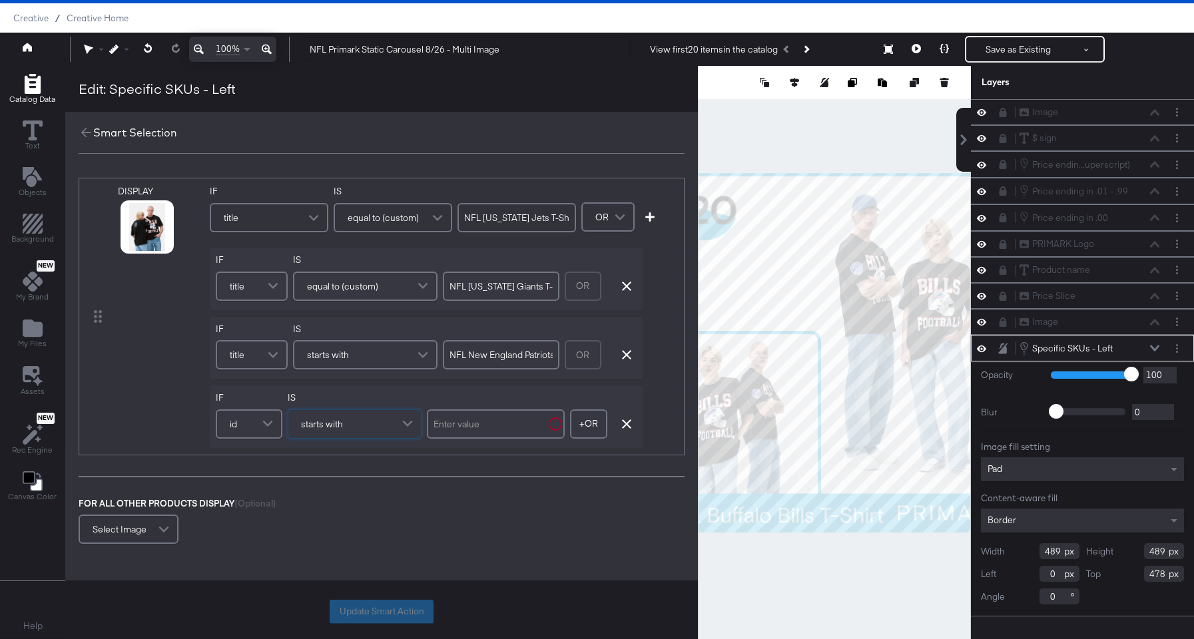
click at [475, 430] on input "text" at bounding box center [496, 424] width 138 height 29
type input "991113884514"
click at [388, 616] on button "Update Smart Action" at bounding box center [382, 612] width 104 height 24
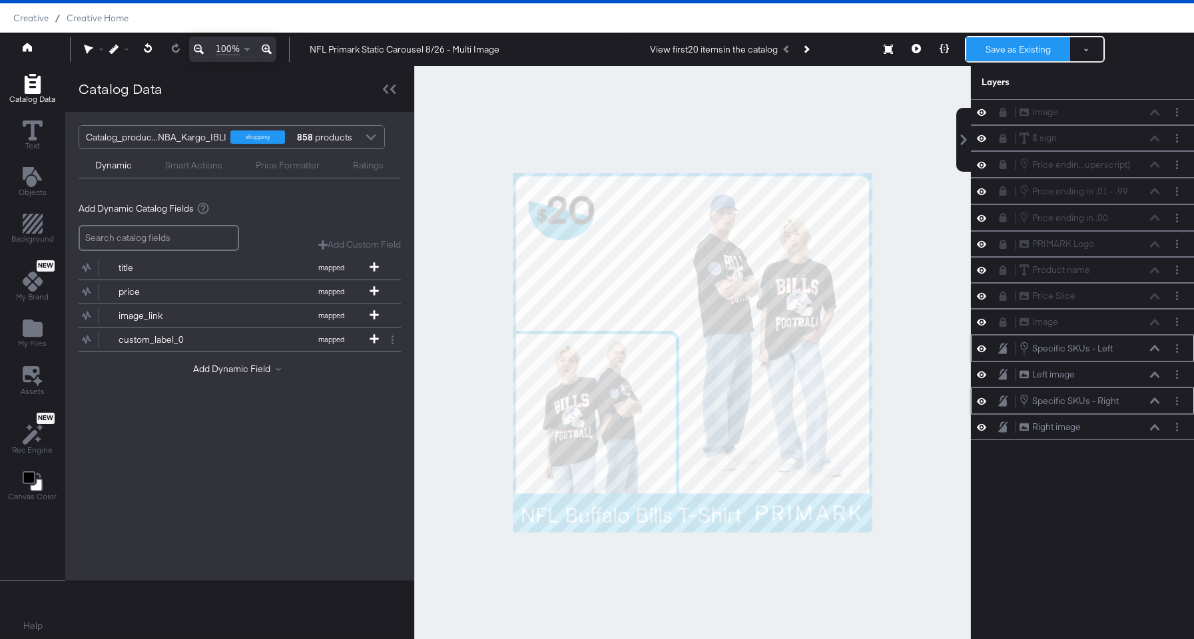
click at [1000, 51] on button "Save as Existing" at bounding box center [1018, 49] width 104 height 24
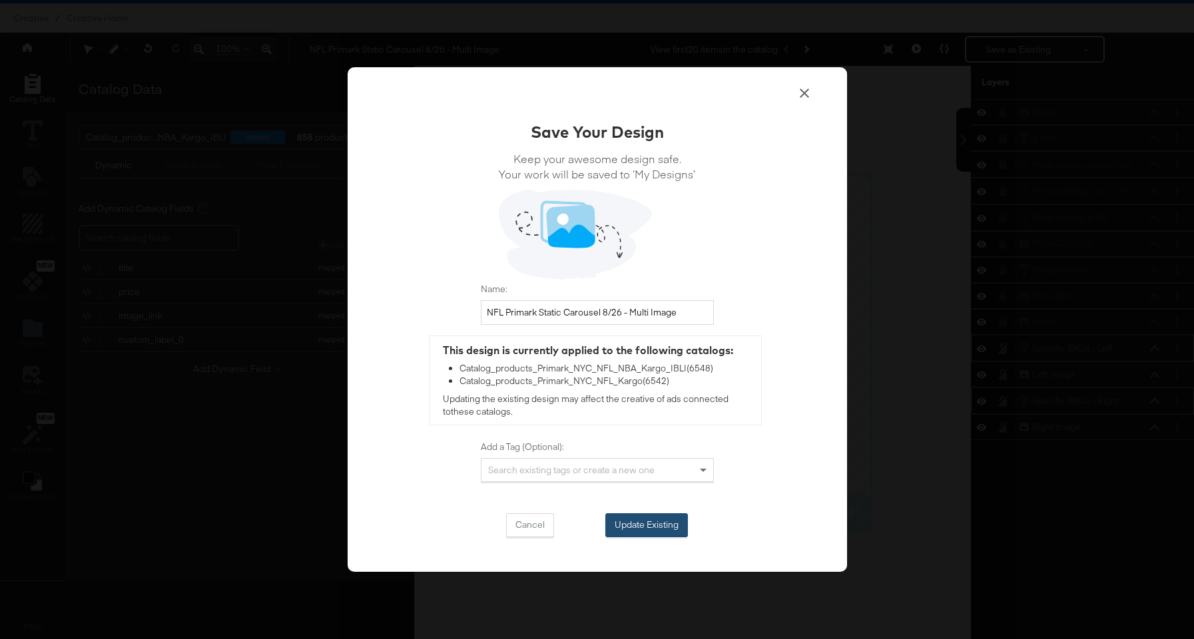
click at [678, 526] on button "Update Existing" at bounding box center [646, 525] width 83 height 24
